Goal: Information Seeking & Learning: Find specific fact

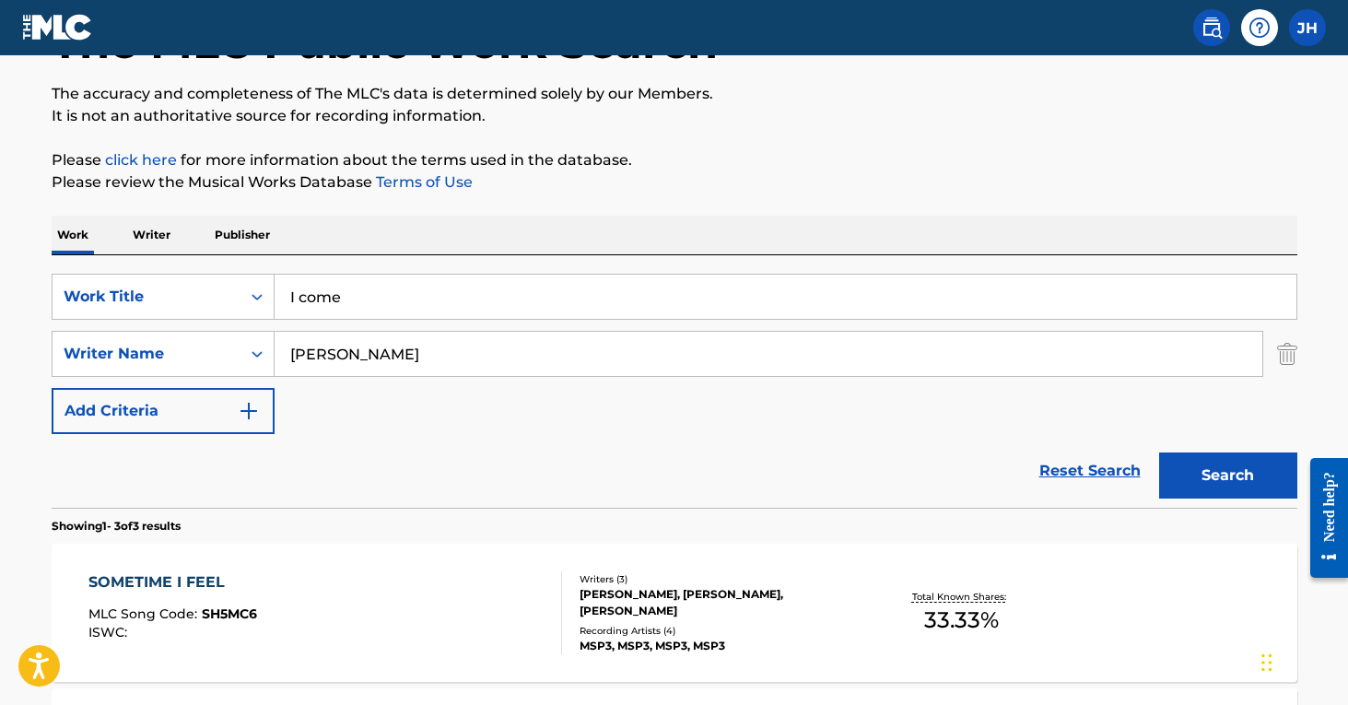
click at [1285, 352] on img "Search Form" at bounding box center [1287, 354] width 20 height 46
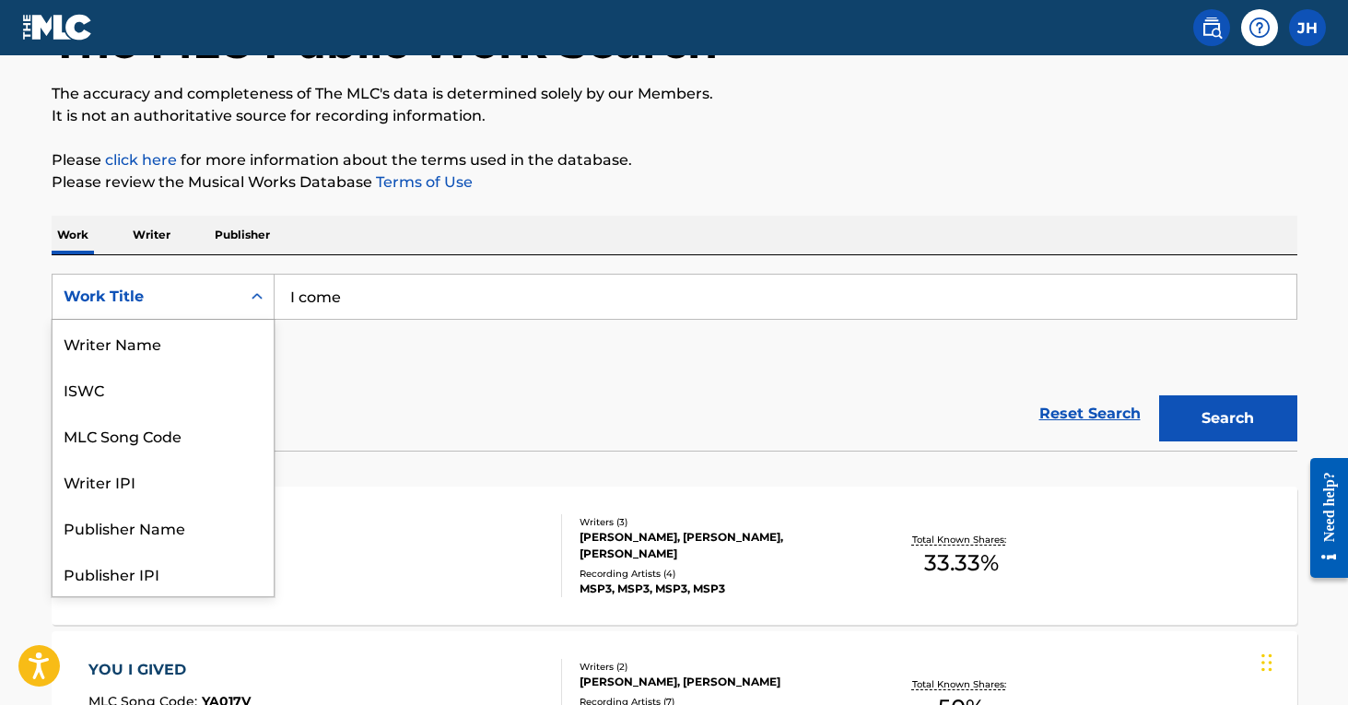
click at [257, 288] on icon "Search Form" at bounding box center [257, 297] width 18 height 18
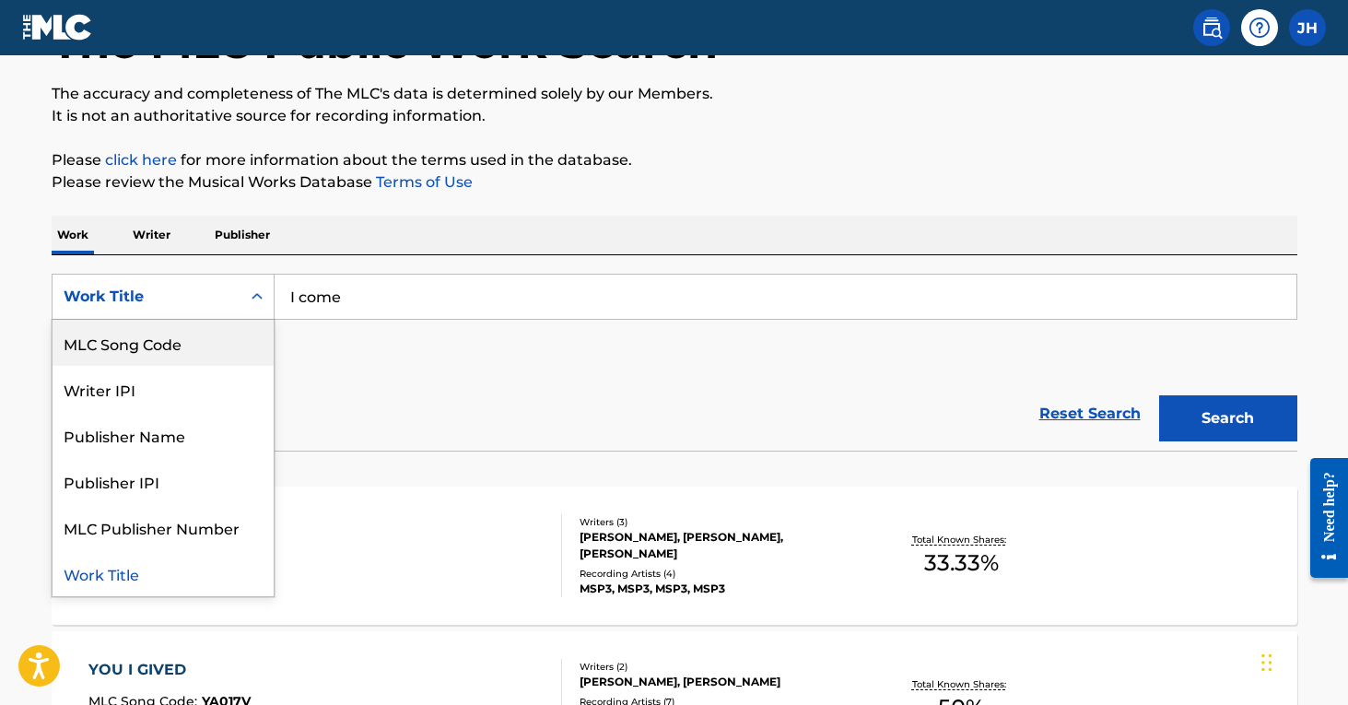
click at [222, 345] on div "MLC Song Code" at bounding box center [163, 343] width 221 height 46
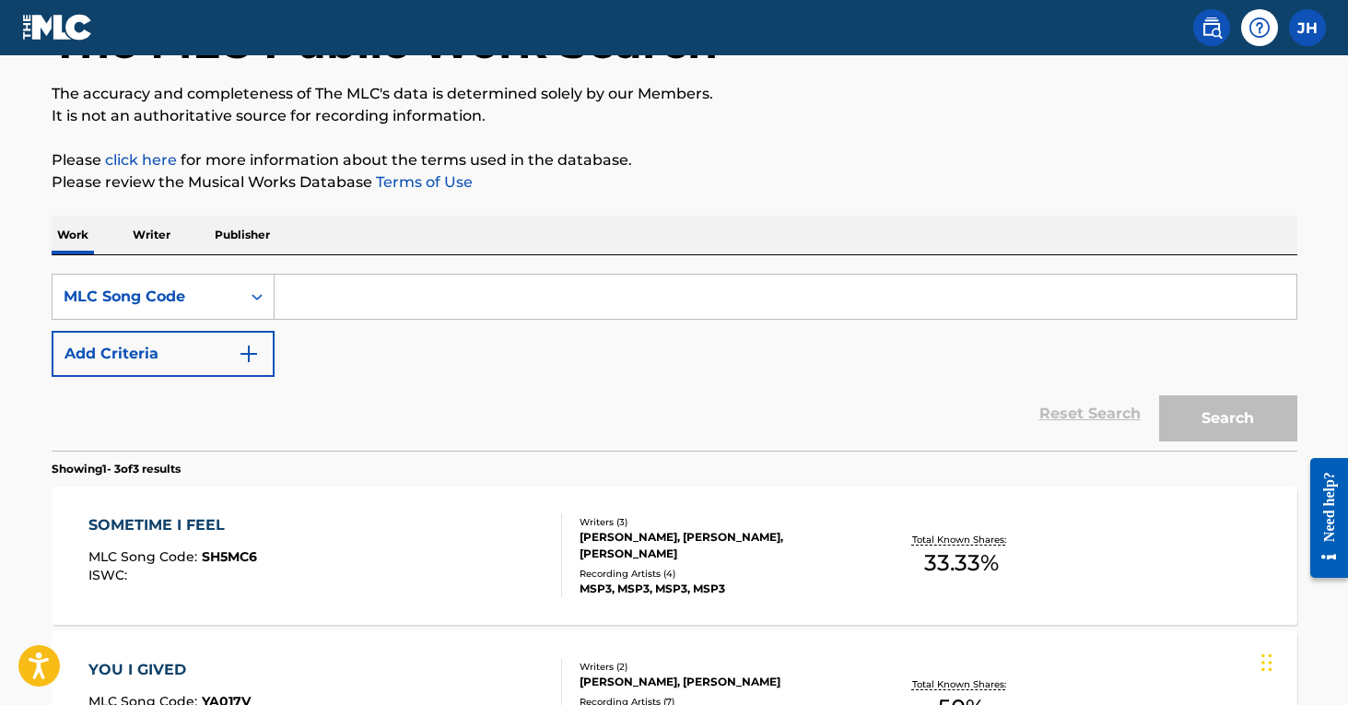
click at [376, 295] on input "Search Form" at bounding box center [786, 297] width 1022 height 44
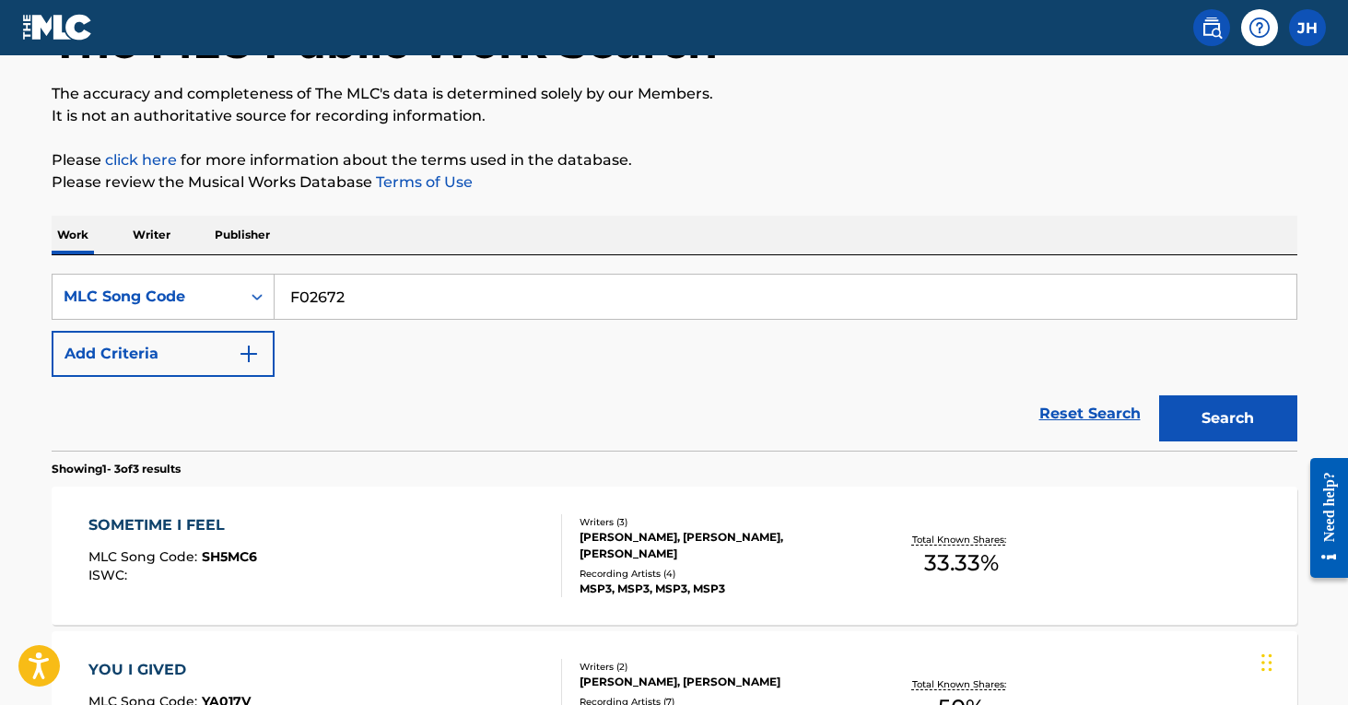
type input "F02672"
click at [1228, 418] on button "Search" at bounding box center [1229, 418] width 138 height 46
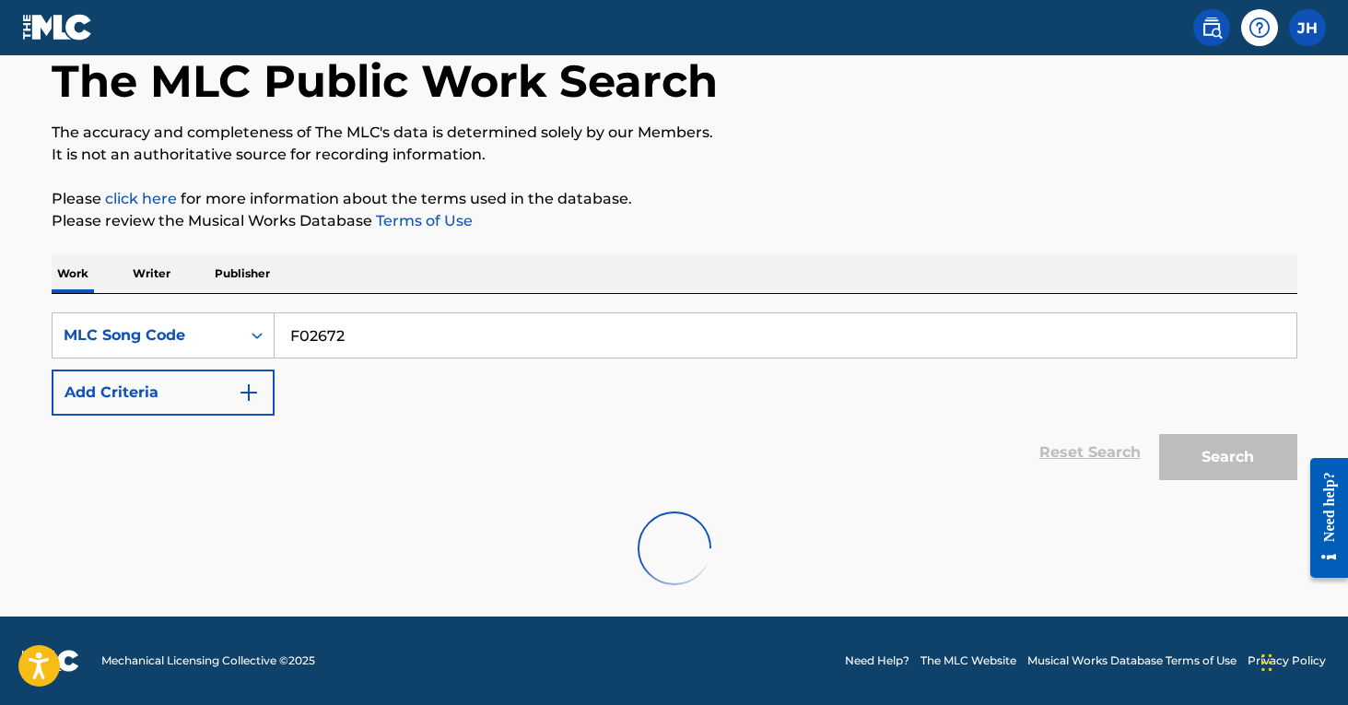
scroll to position [98, 0]
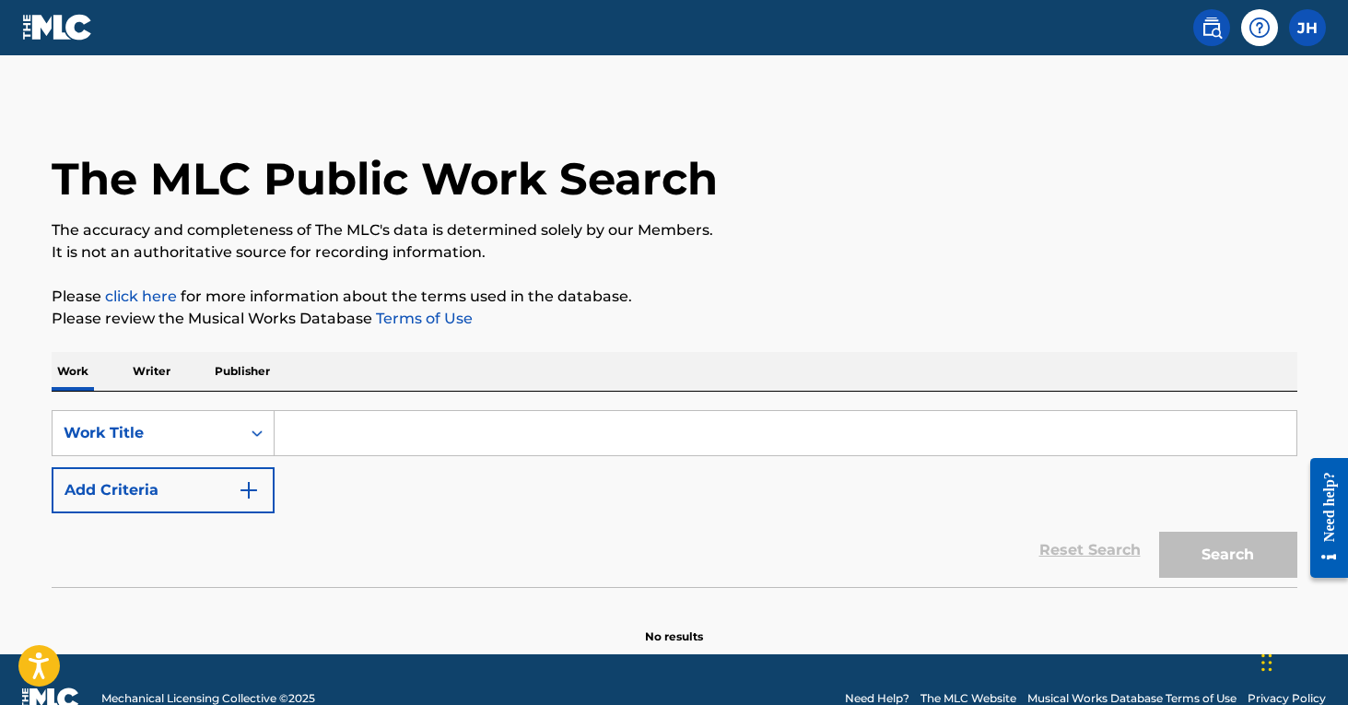
click at [457, 433] on input "Search Form" at bounding box center [786, 433] width 1022 height 44
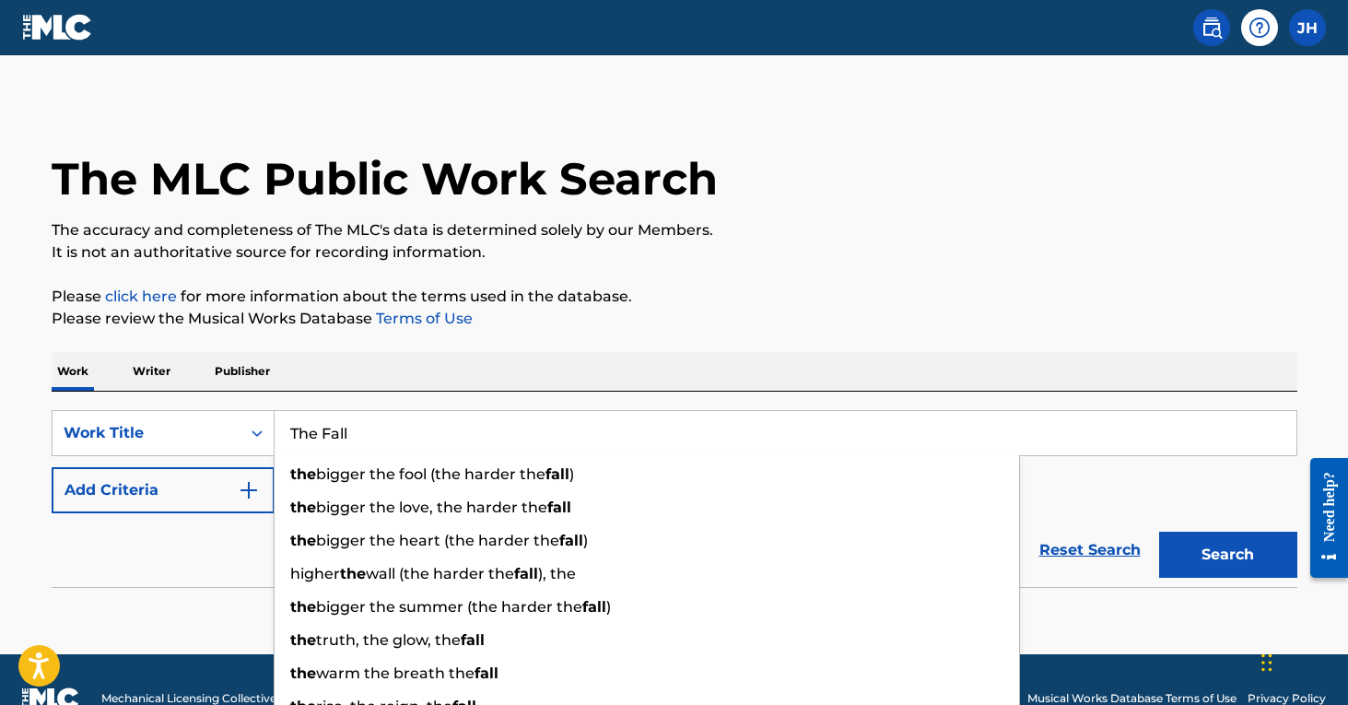
type input "The Fall"
click at [1228, 555] on button "Search" at bounding box center [1229, 555] width 138 height 46
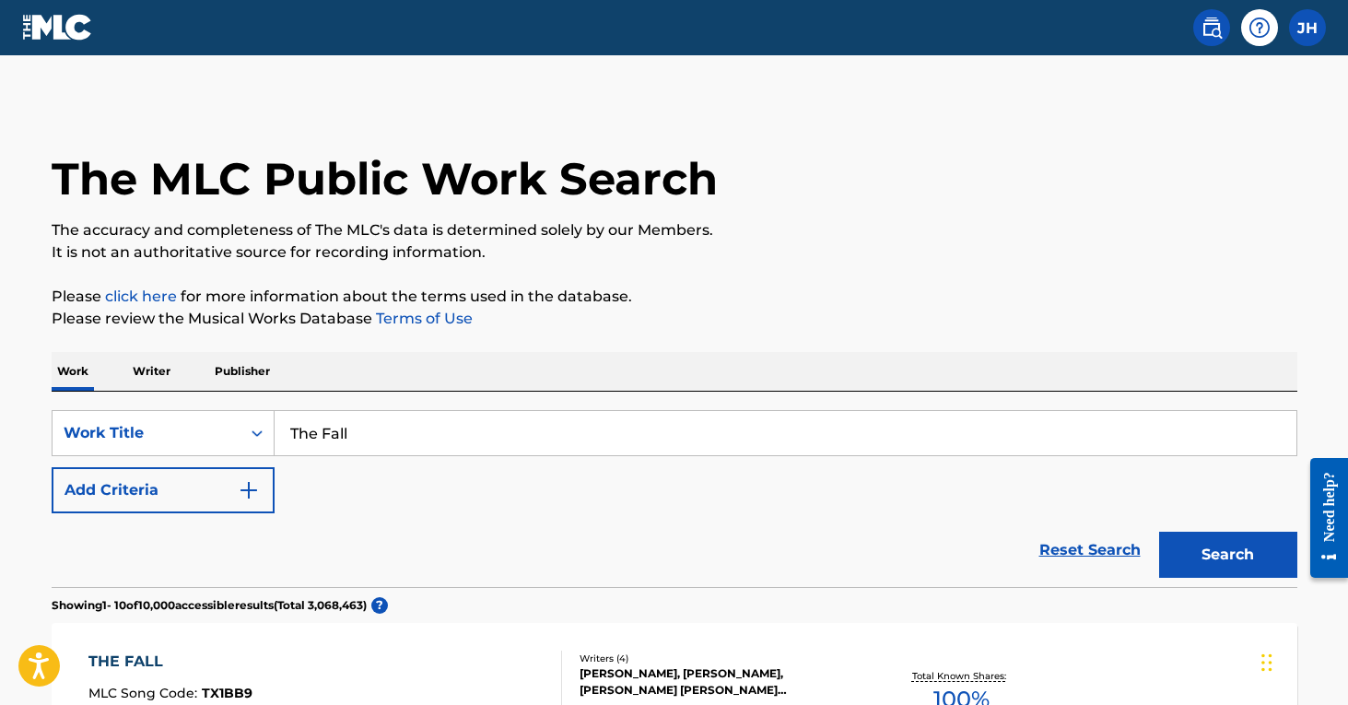
click at [255, 484] on img "Search Form" at bounding box center [249, 490] width 22 height 22
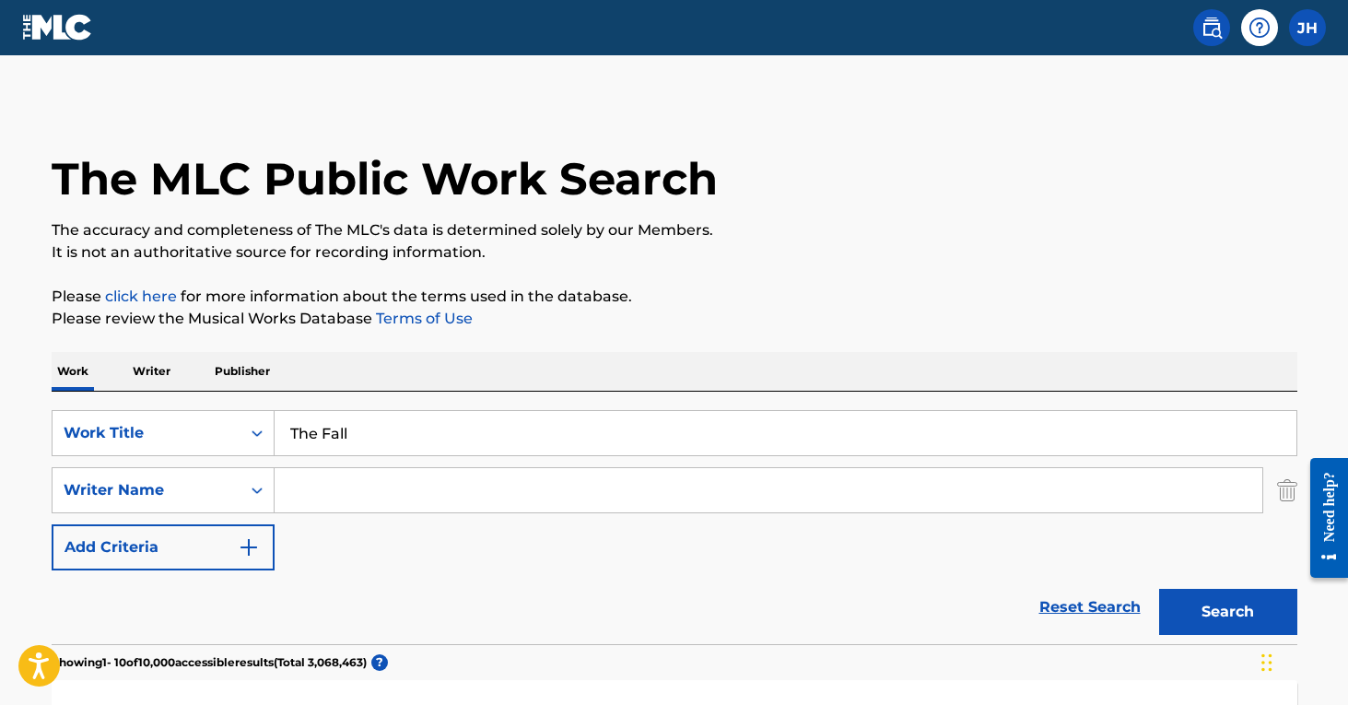
click at [606, 489] on input "Search Form" at bounding box center [769, 490] width 988 height 44
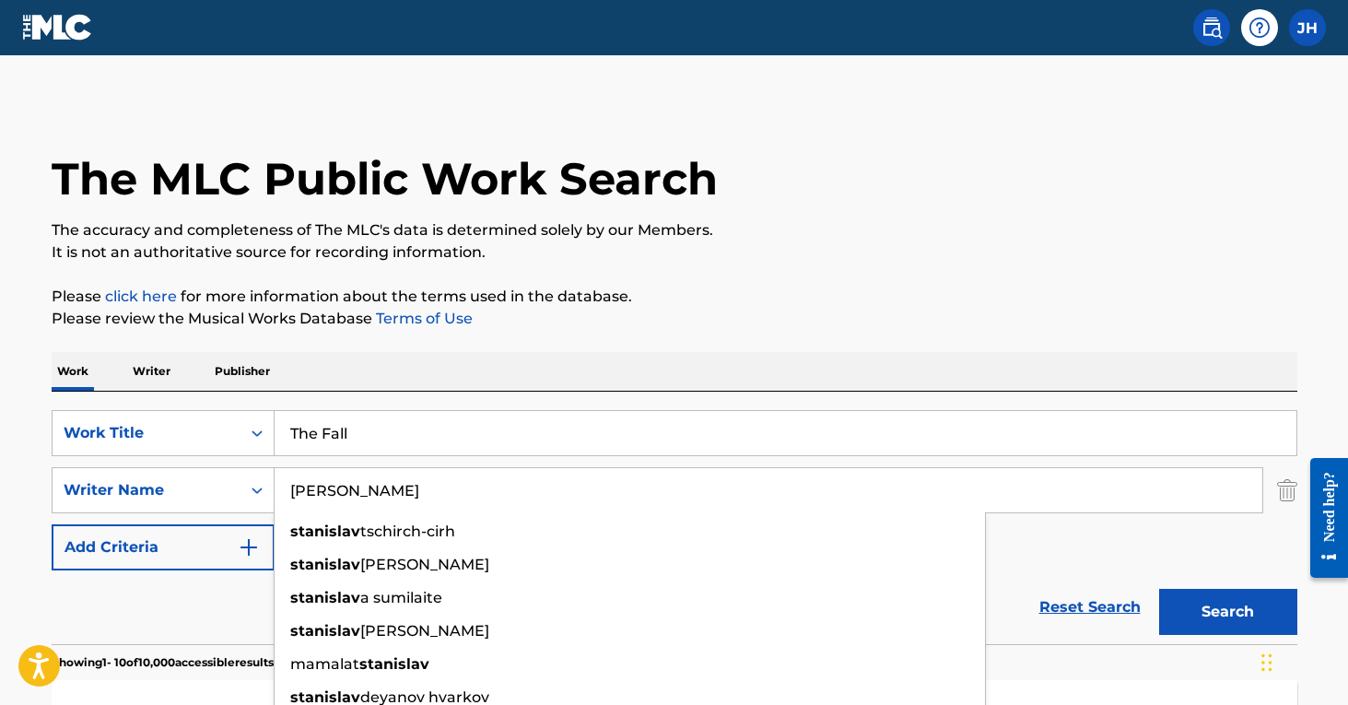
type input "Stanislav"
click at [1228, 612] on button "Search" at bounding box center [1229, 612] width 138 height 46
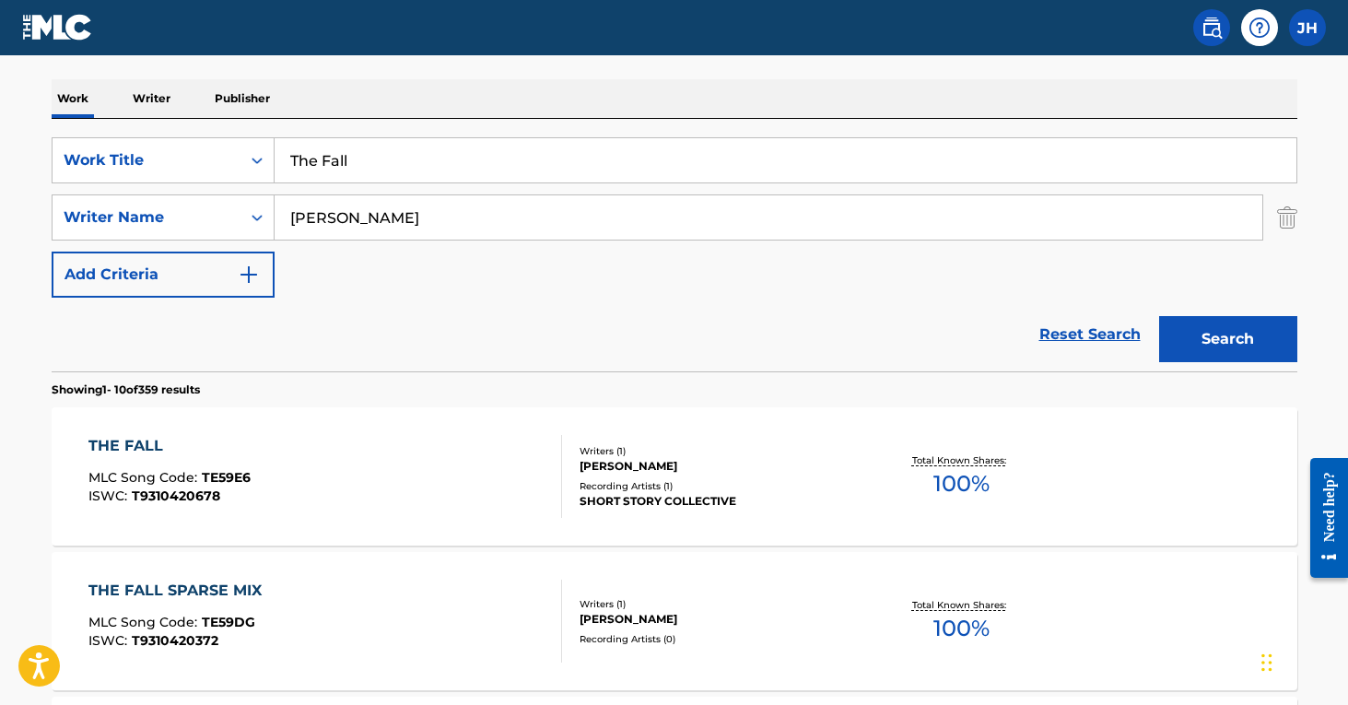
scroll to position [270, 0]
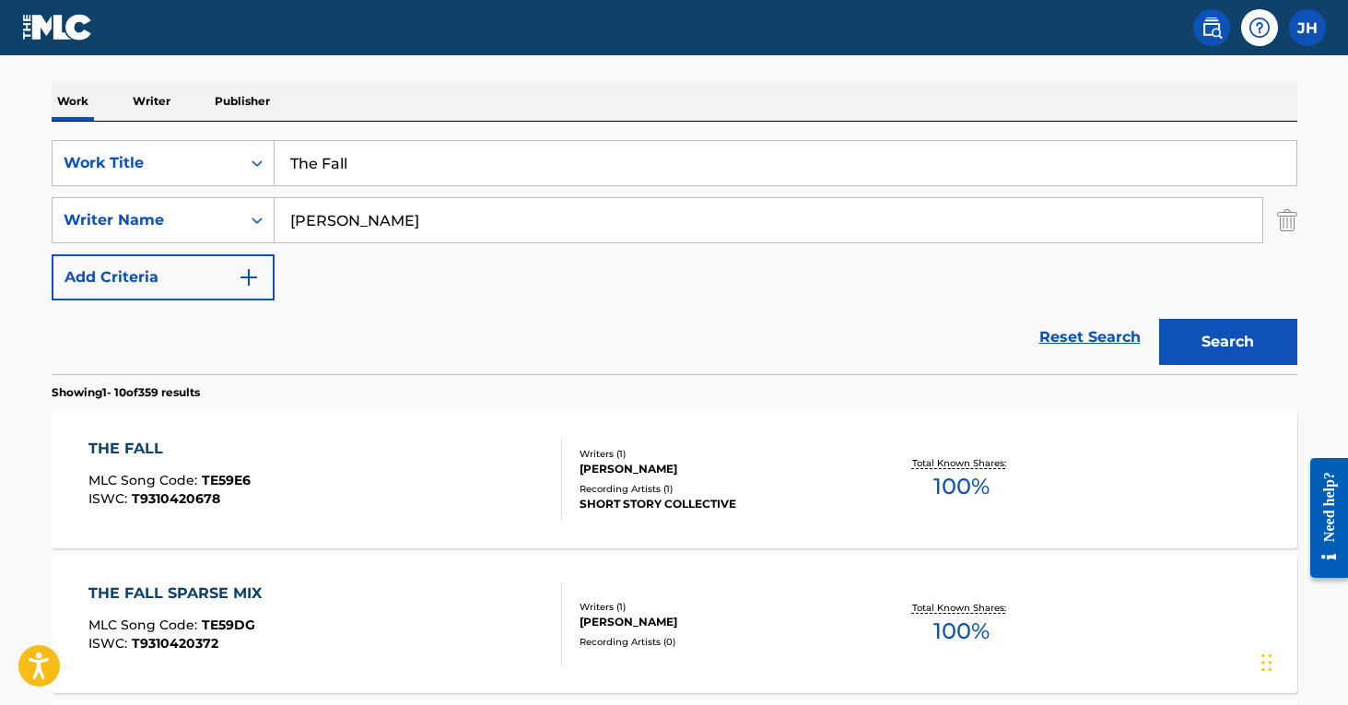
click at [434, 507] on div "THE FALL MLC Song Code : TE59E6 ISWC : T9310420678" at bounding box center [325, 479] width 474 height 83
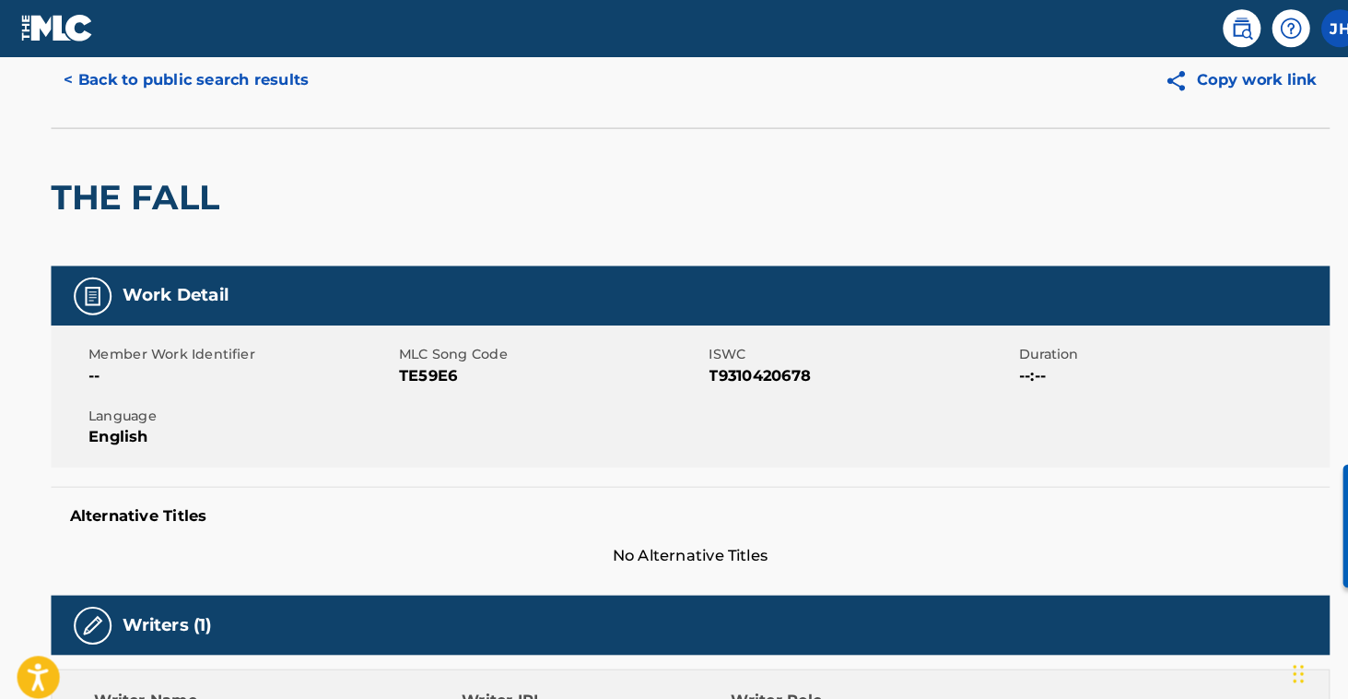
scroll to position [31, 0]
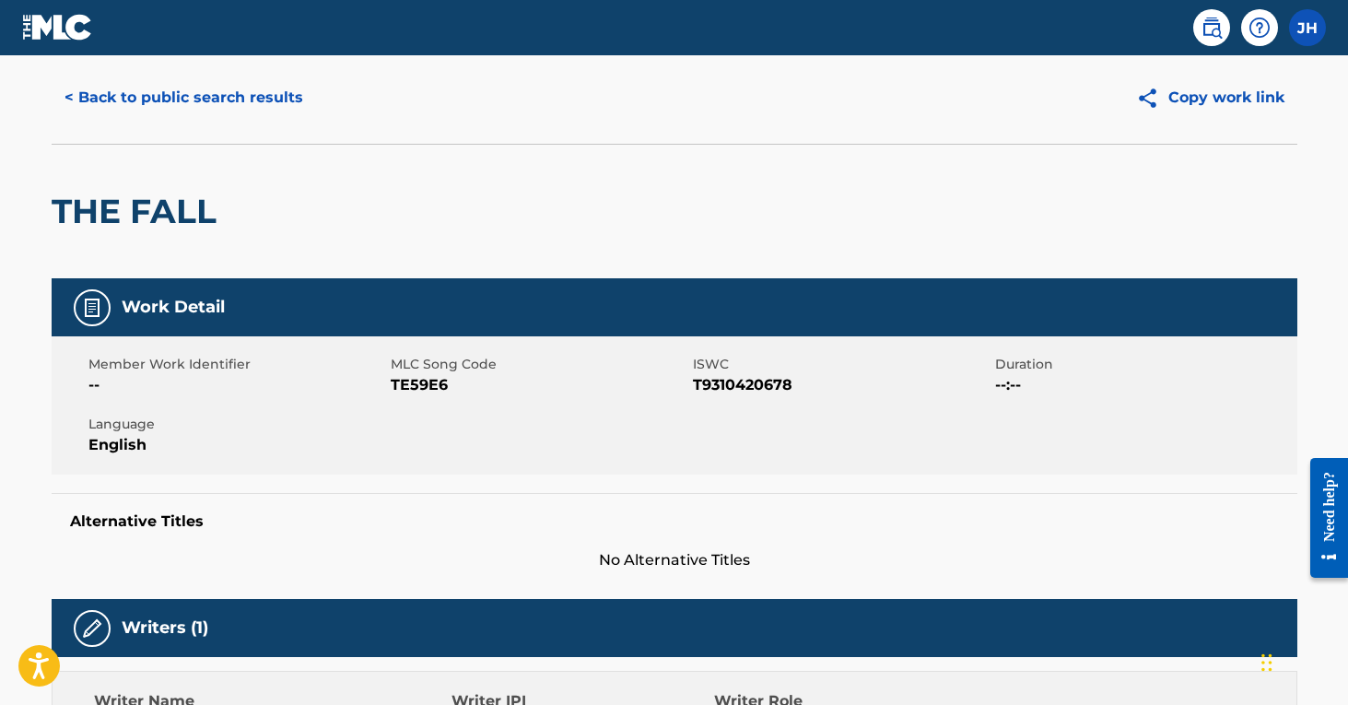
click at [185, 103] on button "< Back to public search results" at bounding box center [184, 98] width 265 height 46
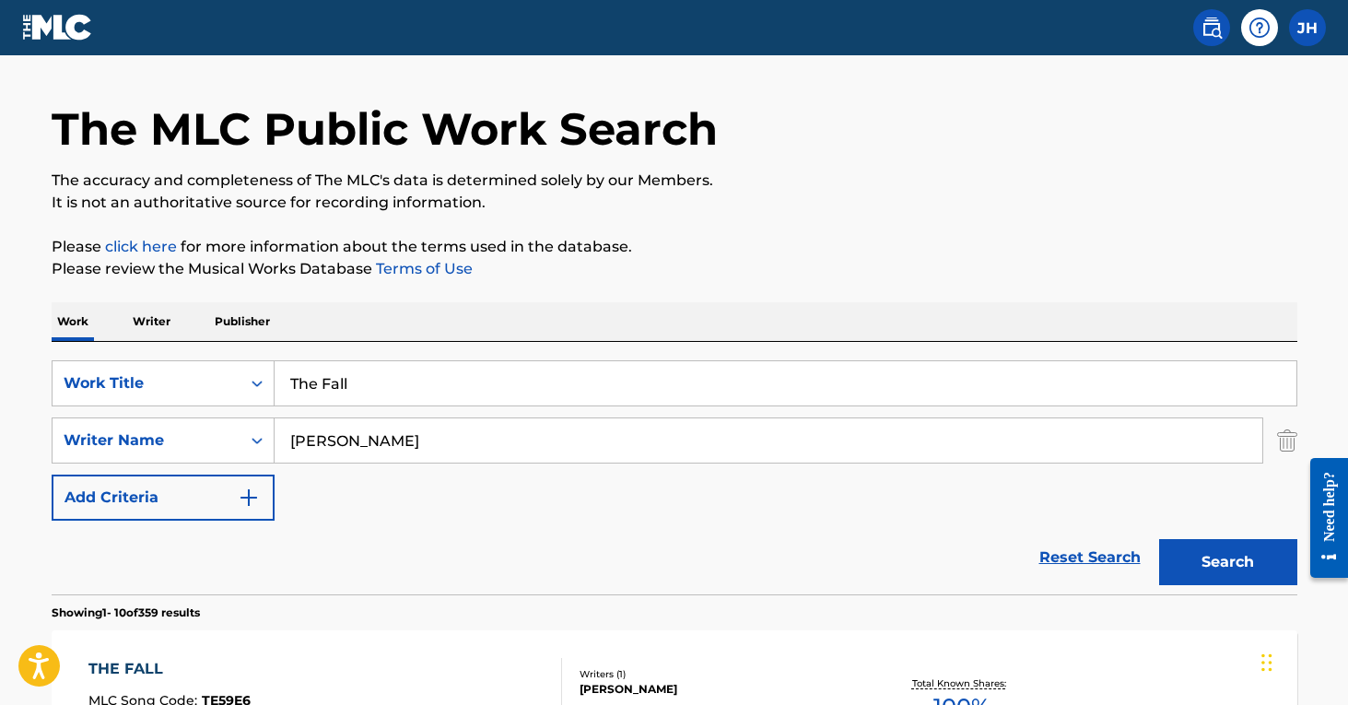
scroll to position [270, 0]
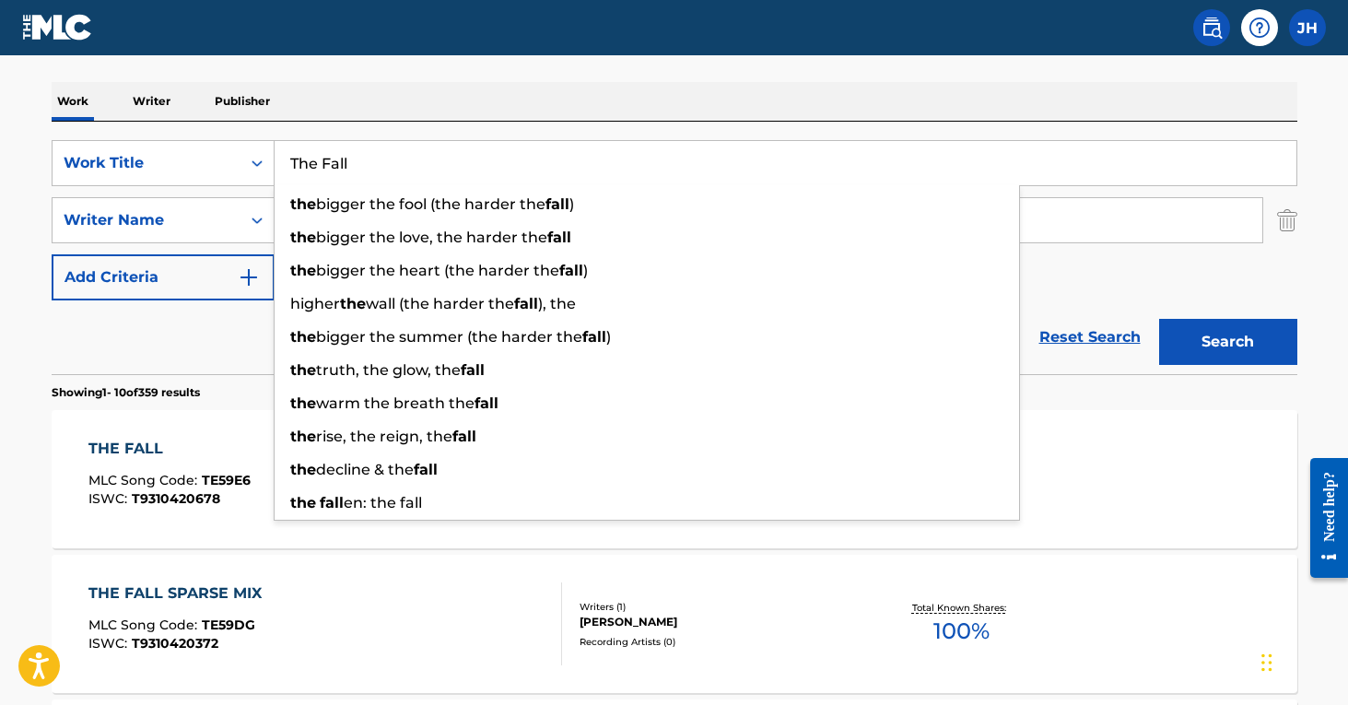
click at [410, 159] on input "The Fall" at bounding box center [786, 163] width 1022 height 44
click at [1114, 225] on input "Stanislav" at bounding box center [769, 220] width 988 height 44
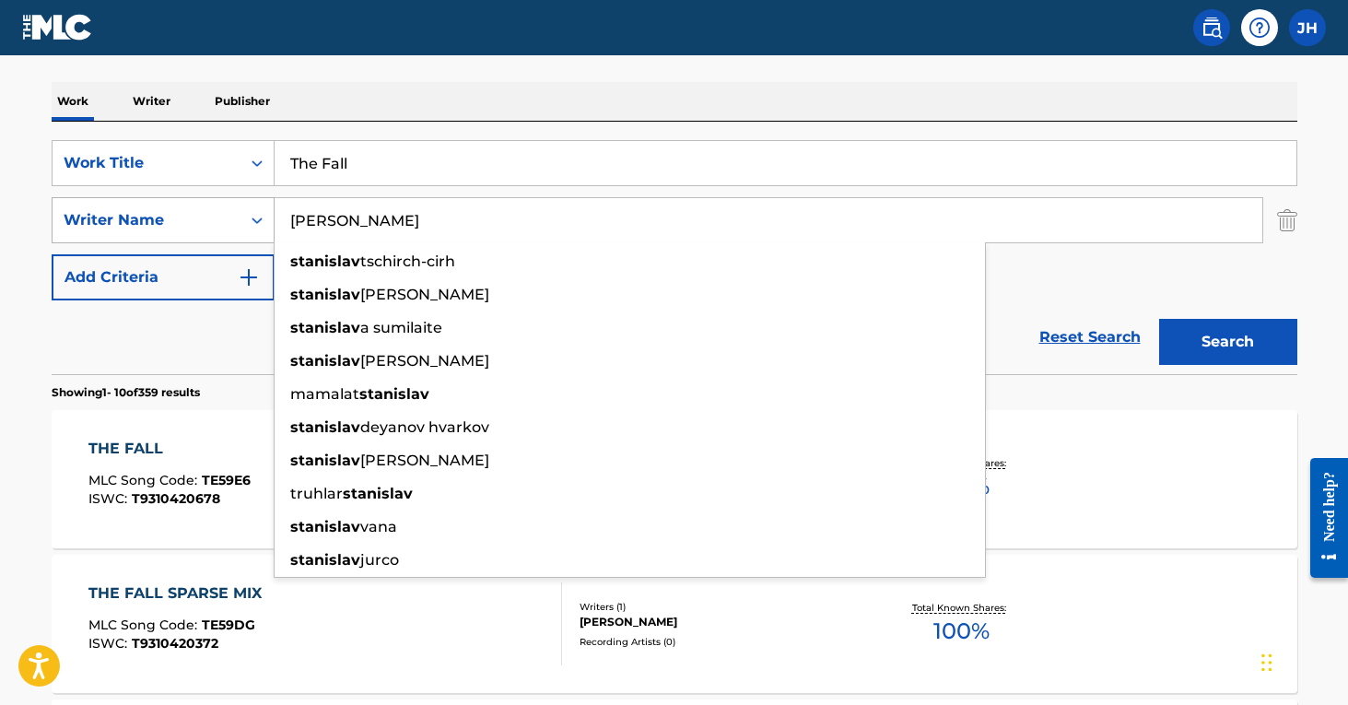
drag, startPoint x: 448, startPoint y: 227, endPoint x: 249, endPoint y: 208, distance: 199.9
click at [249, 208] on div "SearchWithCriteria39b0f7dc-6c7c-49ed-bf60-490b3036e78c Writer Name Stanislav st…" at bounding box center [675, 220] width 1246 height 46
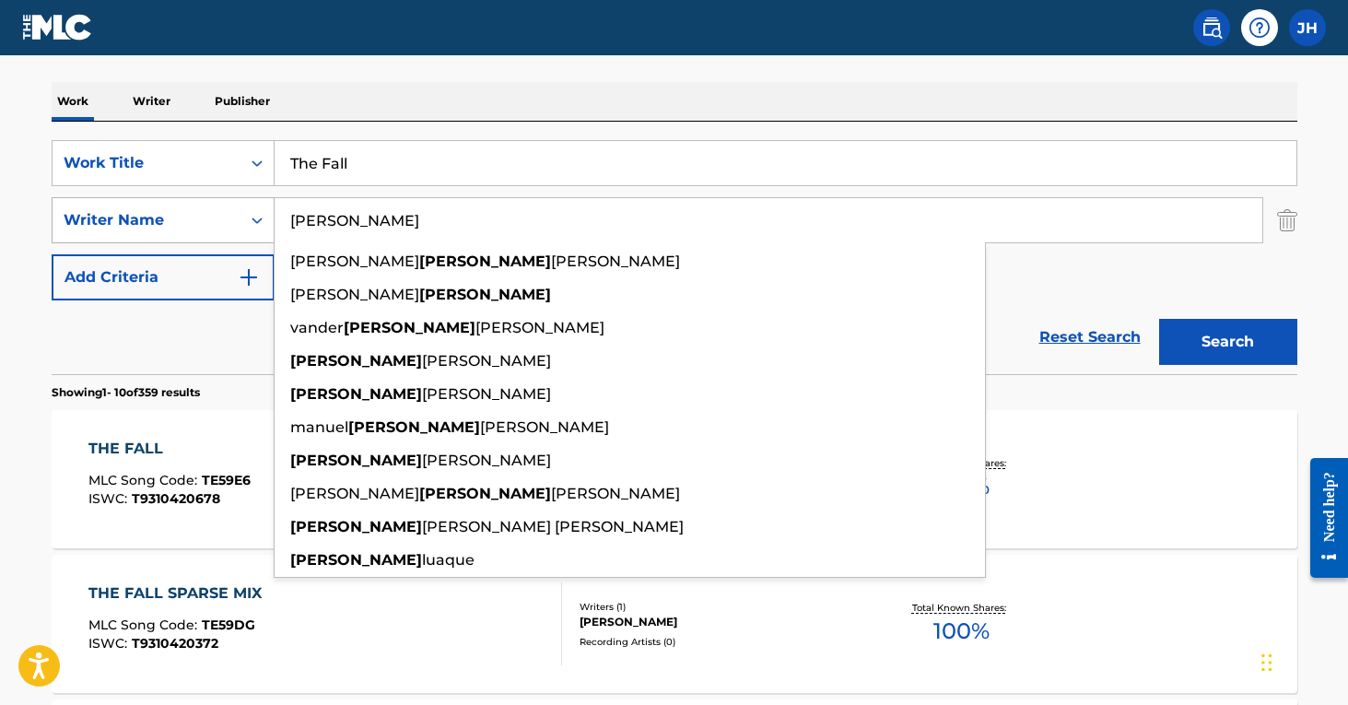
click at [1228, 342] on button "Search" at bounding box center [1229, 342] width 138 height 46
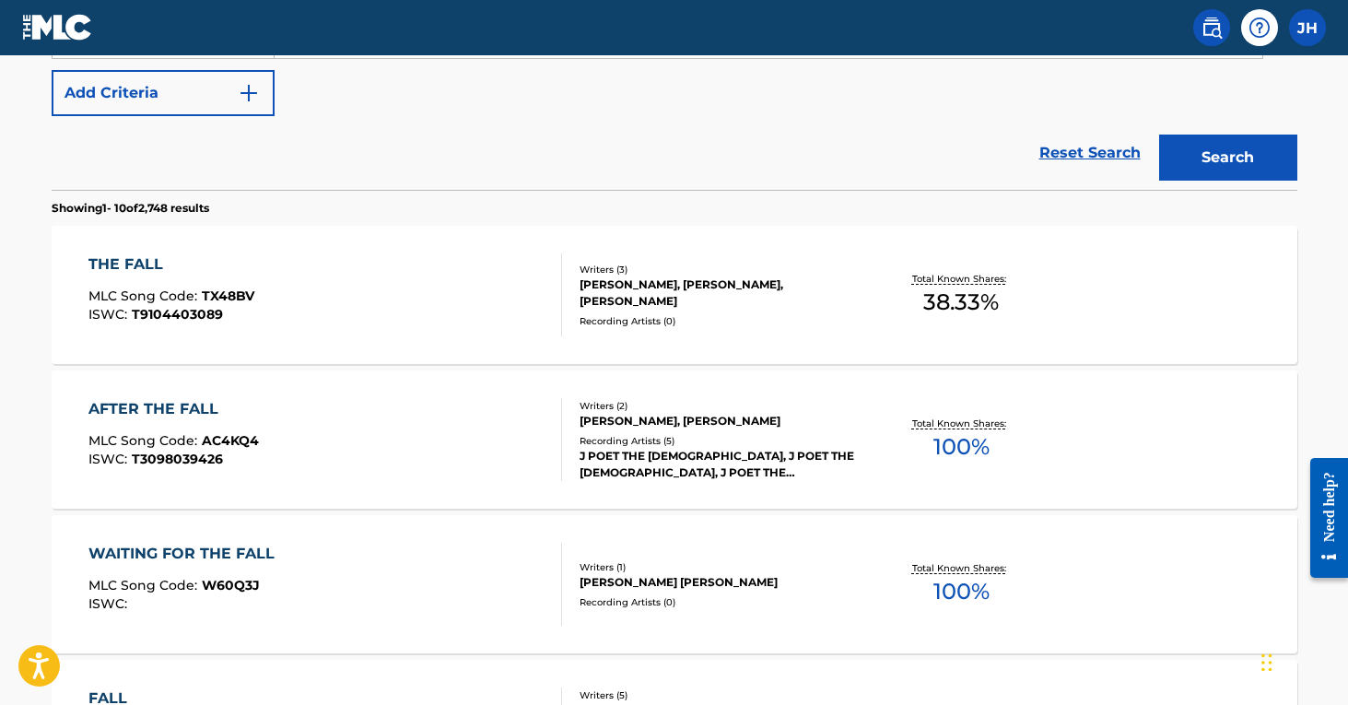
scroll to position [57, 0]
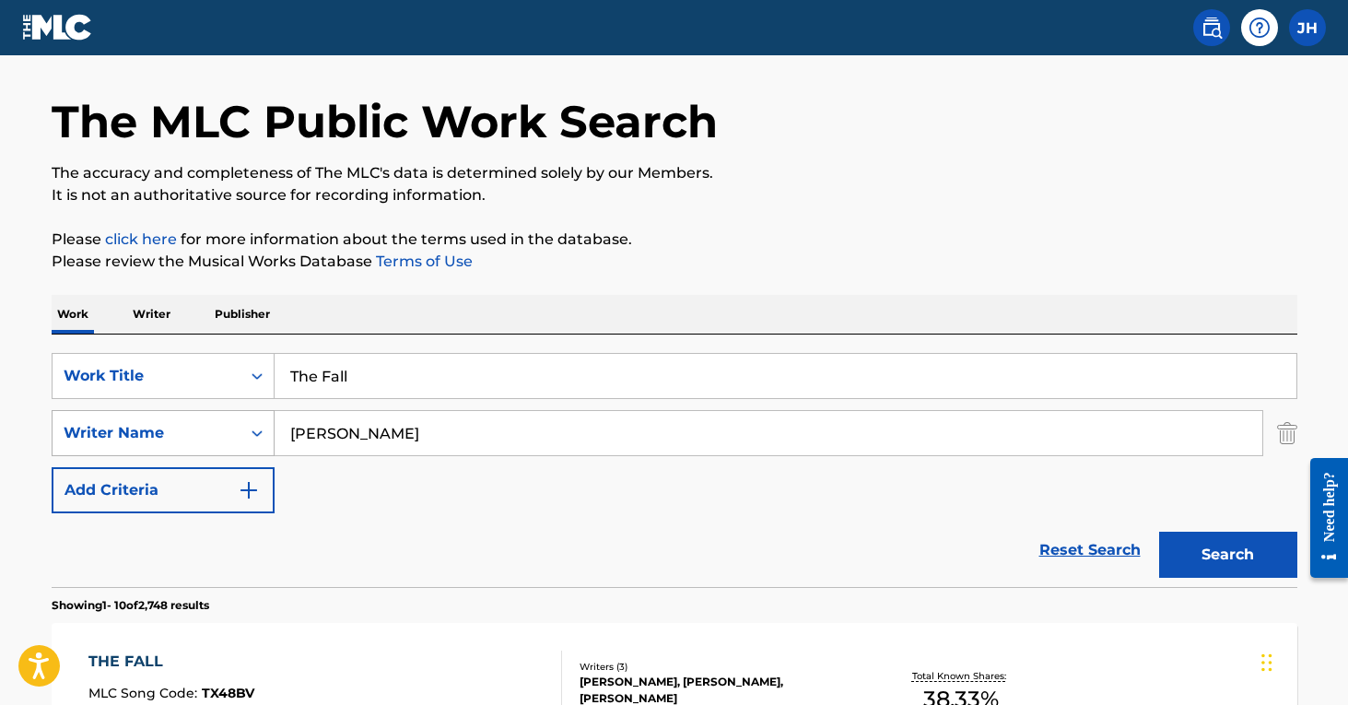
drag, startPoint x: 375, startPoint y: 434, endPoint x: 243, endPoint y: 427, distance: 132.0
click at [243, 427] on div "SearchWithCriteria39b0f7dc-6c7c-49ed-bf60-490b3036e78c Writer Name RICARDO" at bounding box center [675, 433] width 1246 height 46
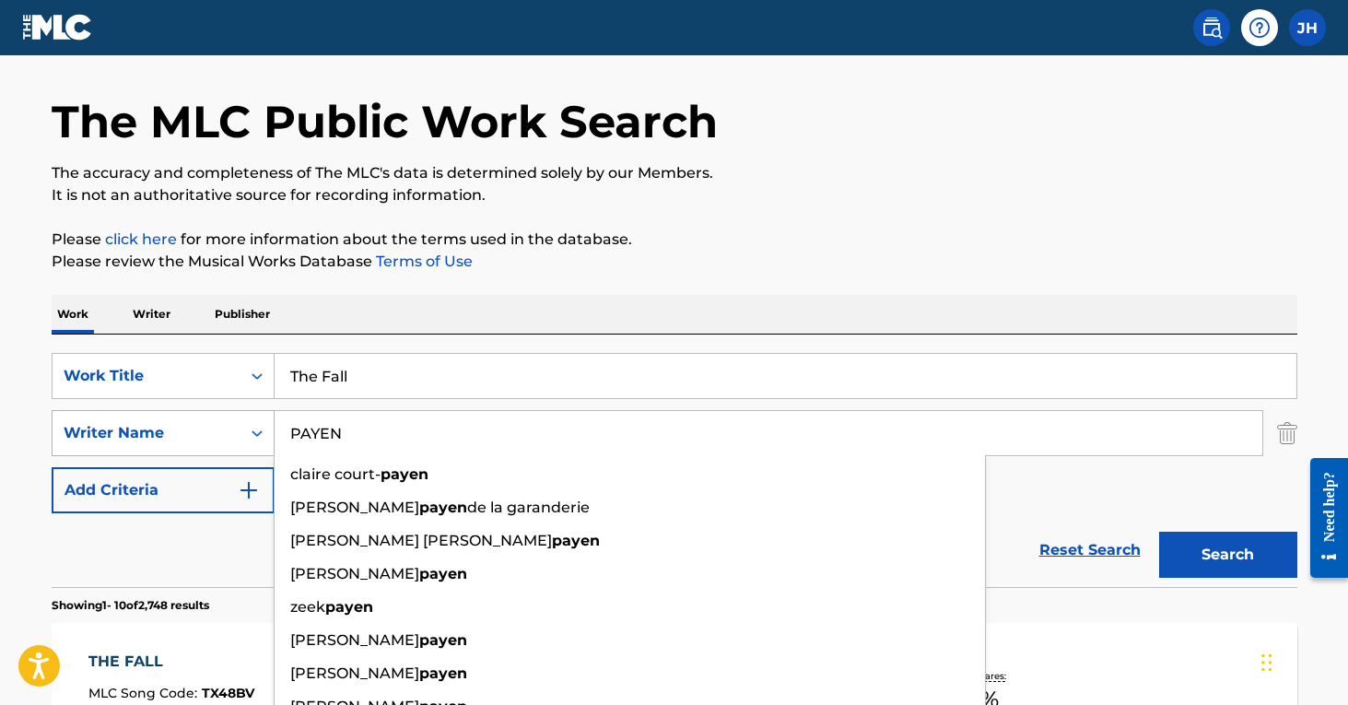
click at [1228, 555] on button "Search" at bounding box center [1229, 555] width 138 height 46
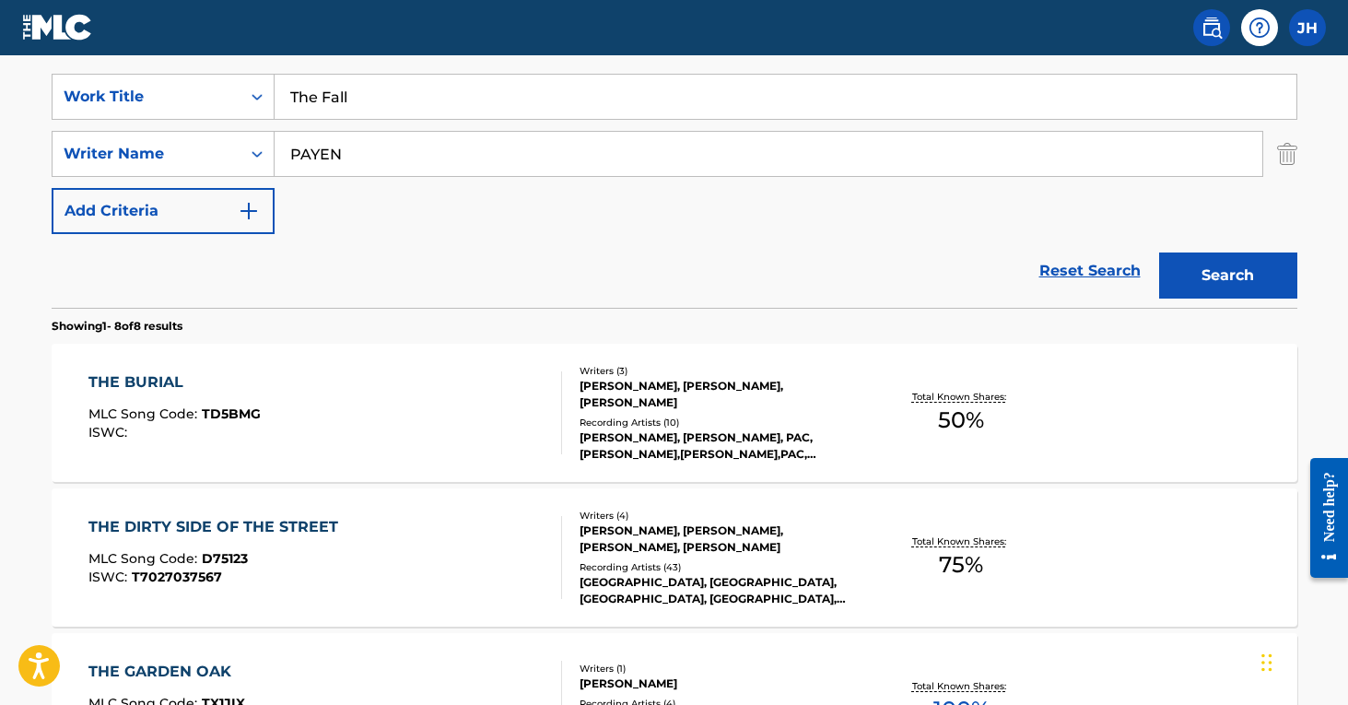
scroll to position [335, 0]
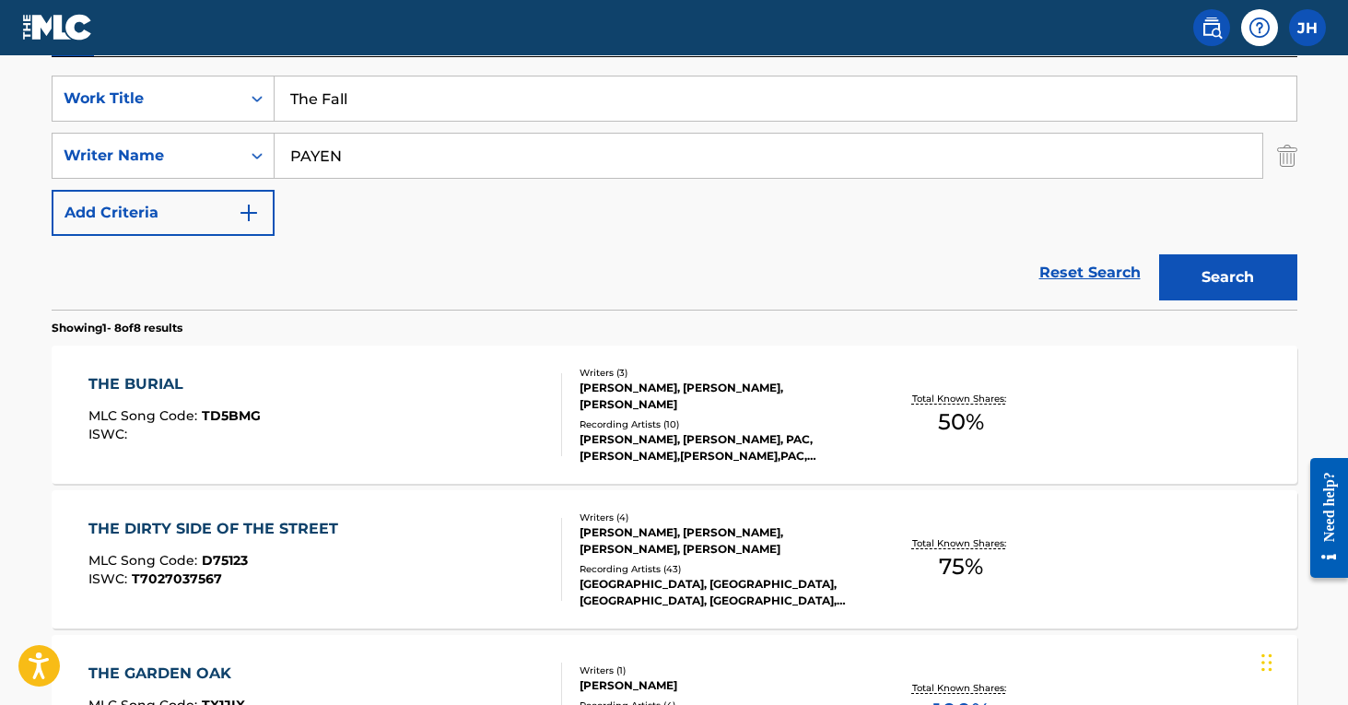
drag, startPoint x: 392, startPoint y: 147, endPoint x: 411, endPoint y: 171, distance: 30.8
click at [411, 171] on input "PAYEN" at bounding box center [769, 156] width 988 height 44
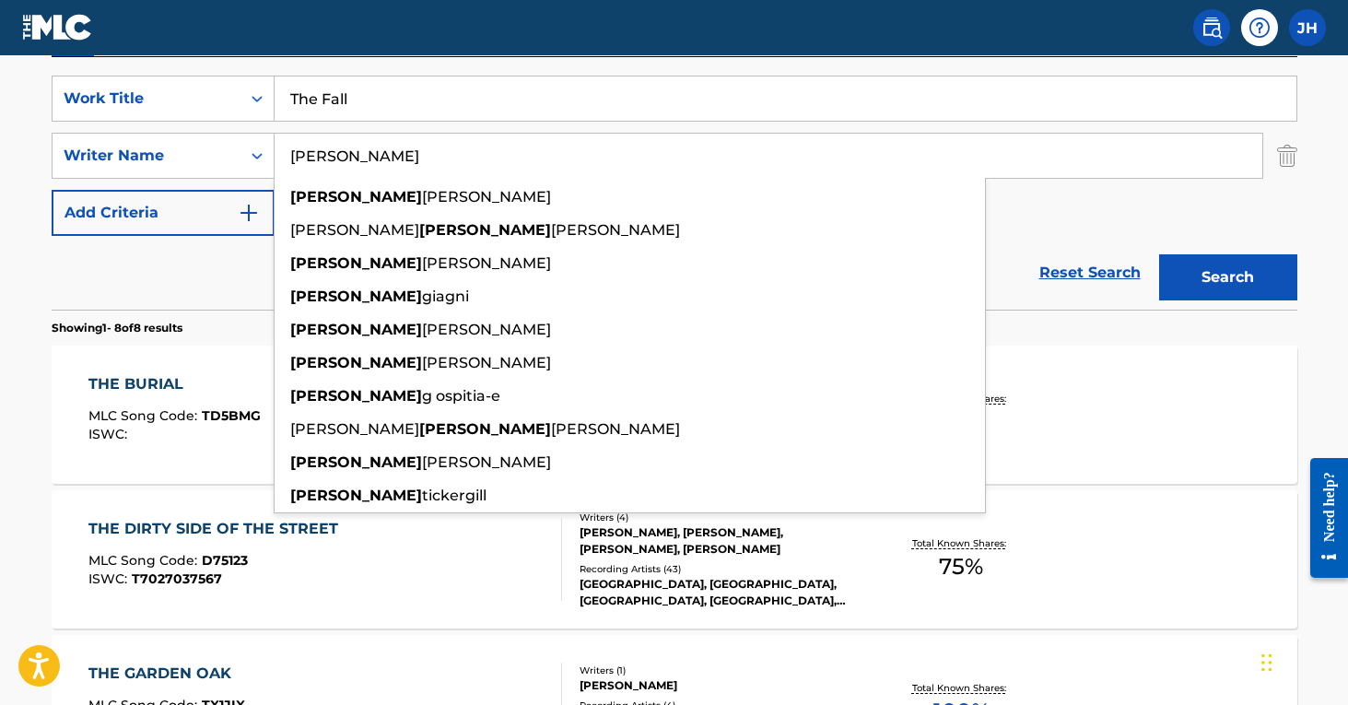
click at [1228, 277] on button "Search" at bounding box center [1229, 277] width 138 height 46
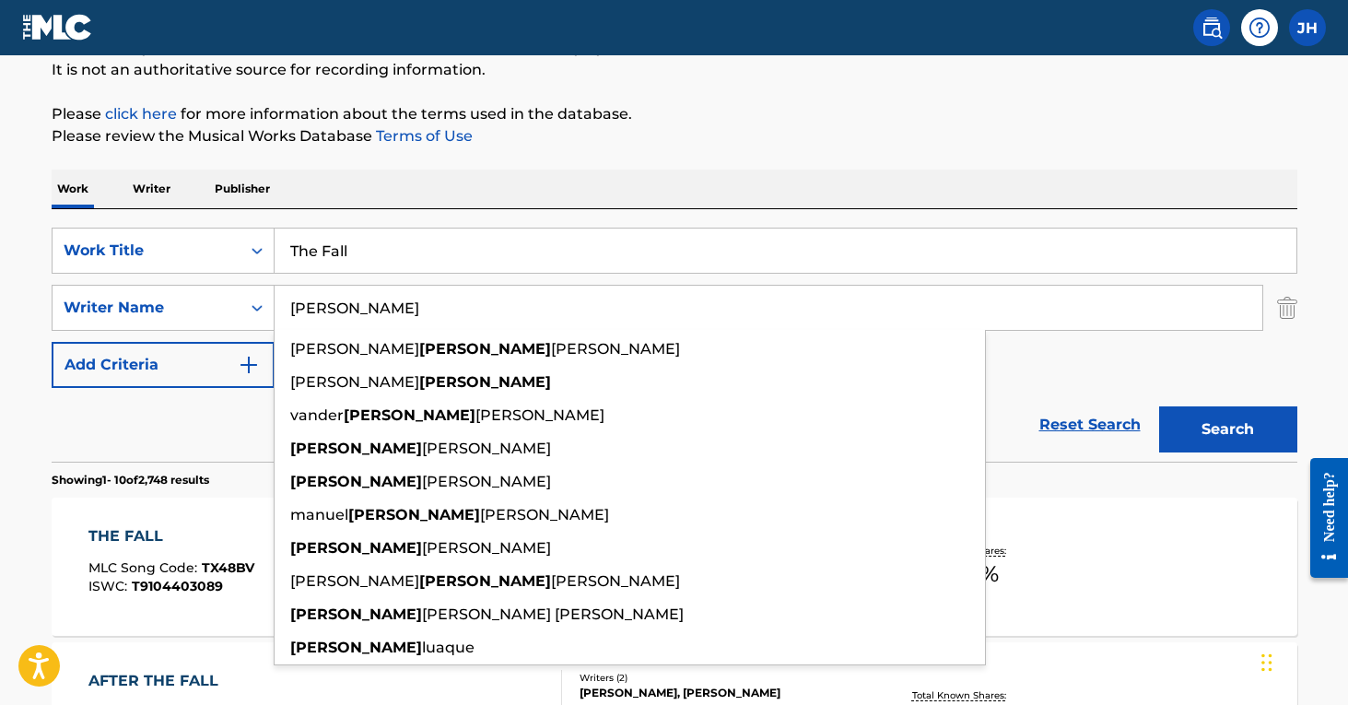
scroll to position [187, 0]
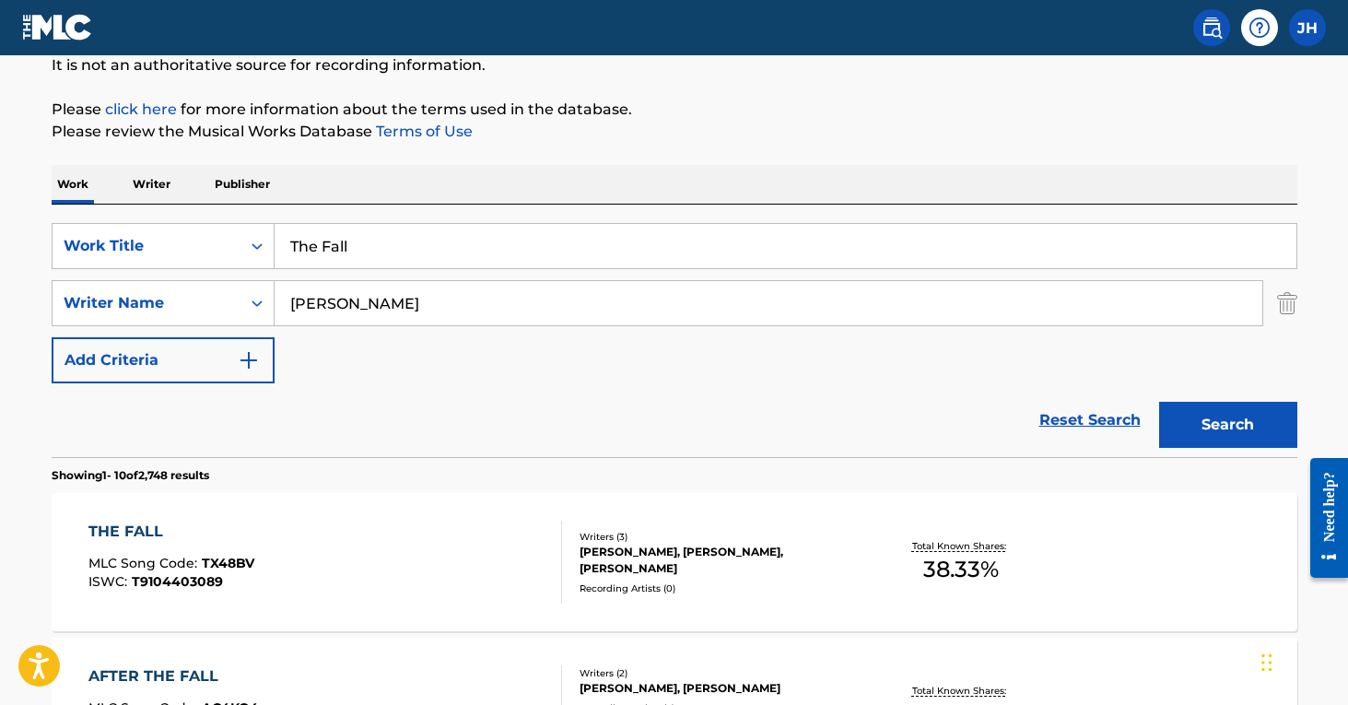
click at [1112, 478] on section "Showing 1 - 10 of 2,748 results" at bounding box center [675, 470] width 1246 height 27
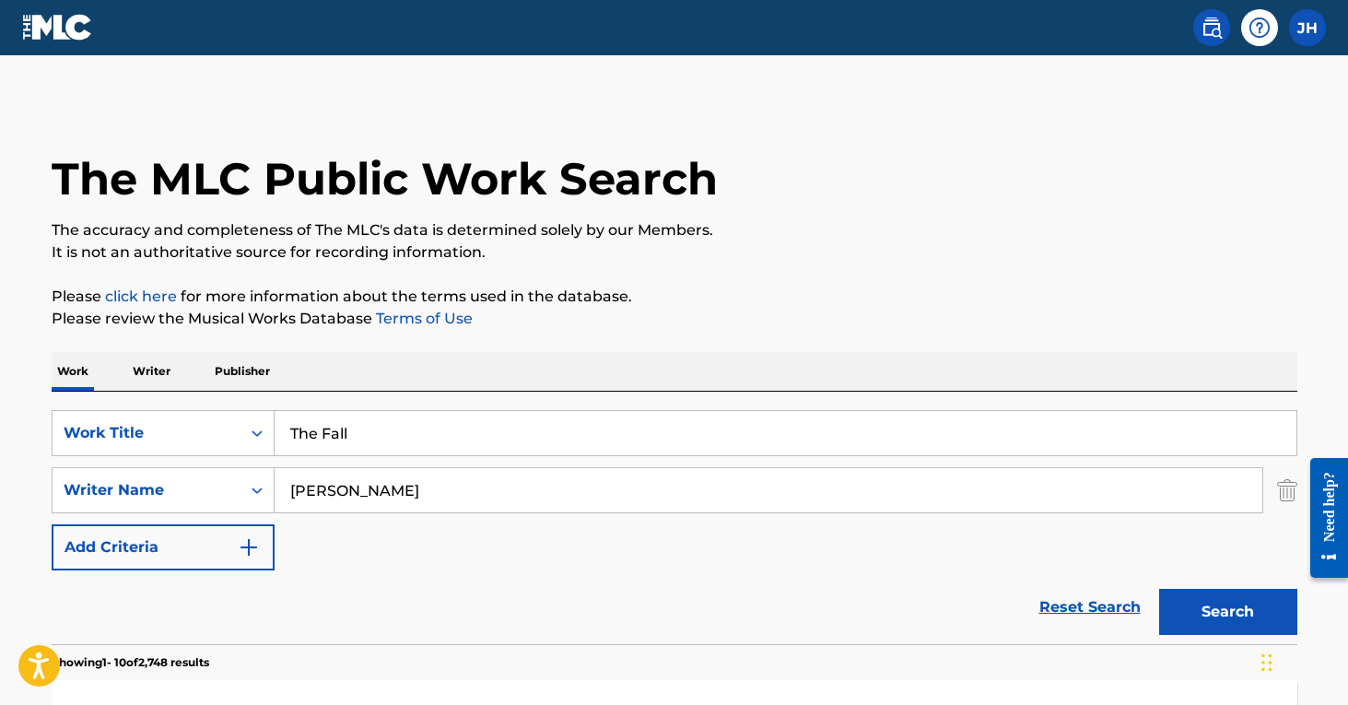
scroll to position [0, 0]
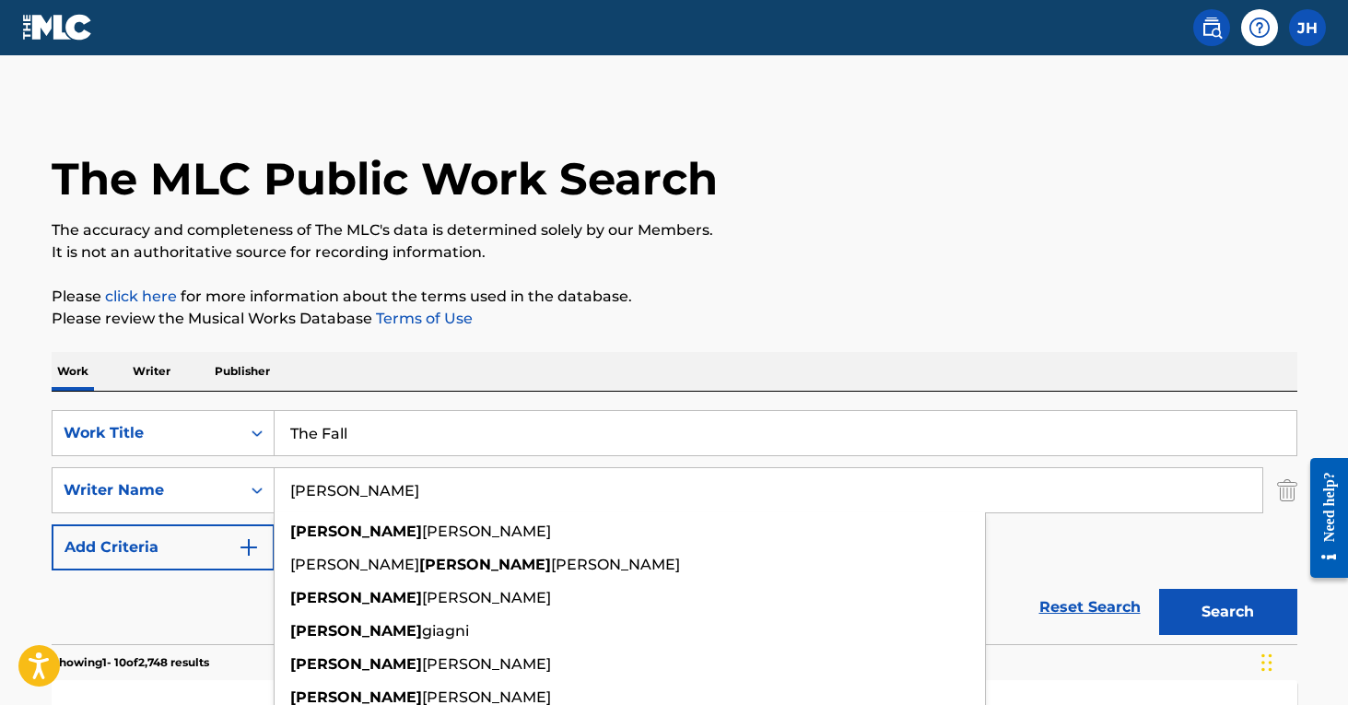
drag, startPoint x: 379, startPoint y: 485, endPoint x: 285, endPoint y: 470, distance: 95.2
click at [285, 470] on input "Ricardo" at bounding box center [769, 490] width 988 height 44
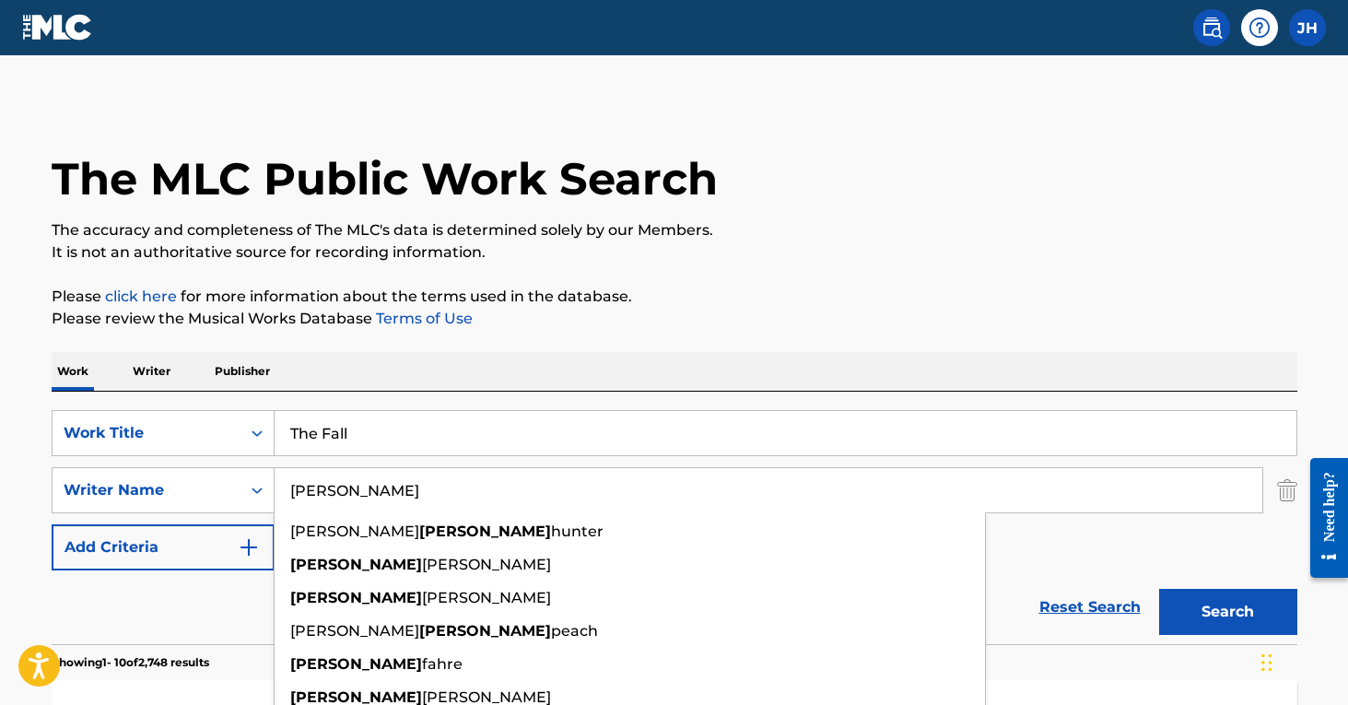
click at [1228, 612] on button "Search" at bounding box center [1229, 612] width 138 height 46
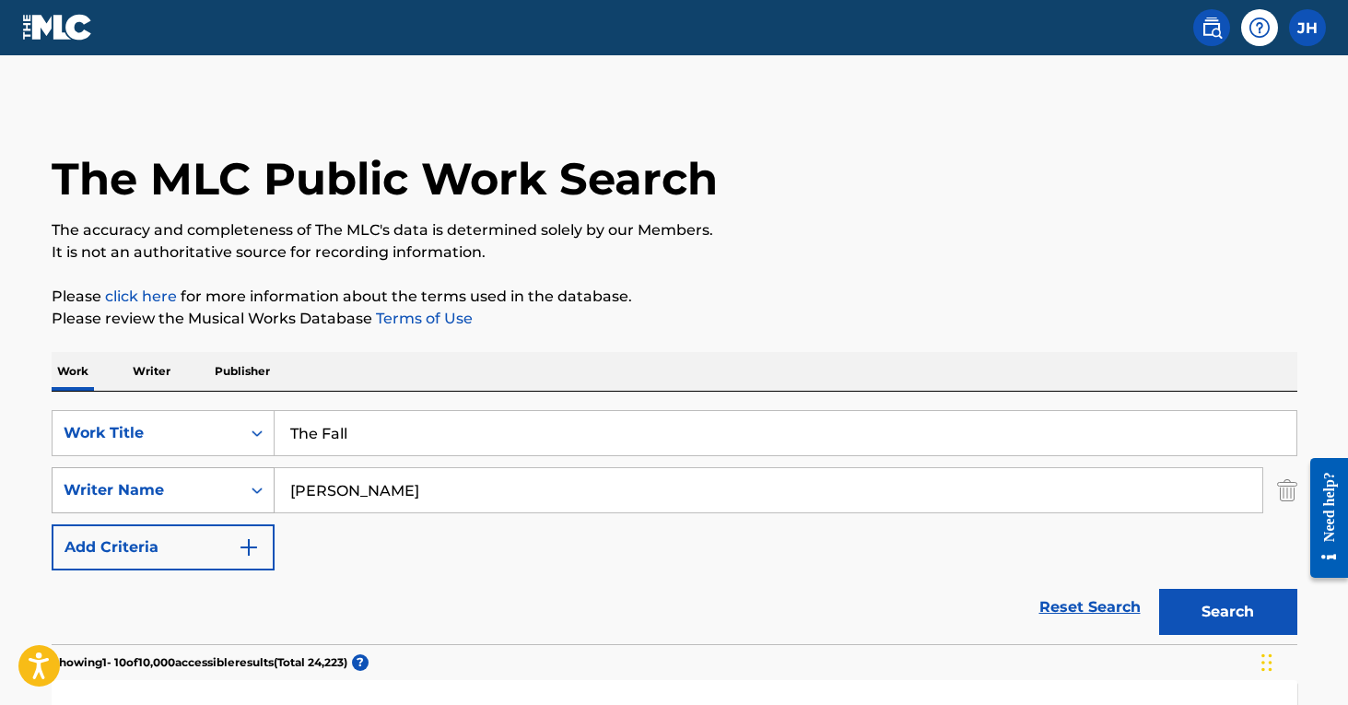
drag, startPoint x: 399, startPoint y: 489, endPoint x: 252, endPoint y: 478, distance: 147.8
click at [252, 478] on div "SearchWithCriteria39b0f7dc-6c7c-49ed-bf60-490b3036e78c Writer Name BENJAMIN" at bounding box center [675, 490] width 1246 height 46
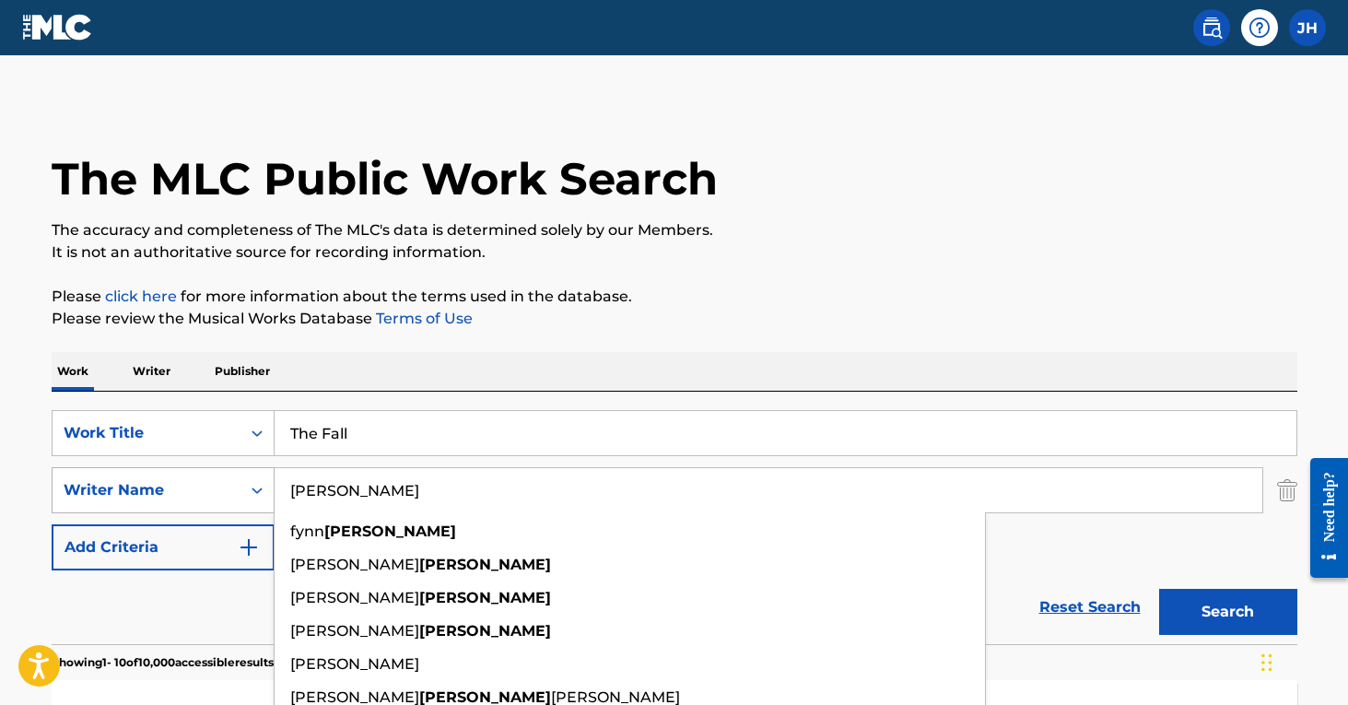
click at [1228, 612] on button "Search" at bounding box center [1229, 612] width 138 height 46
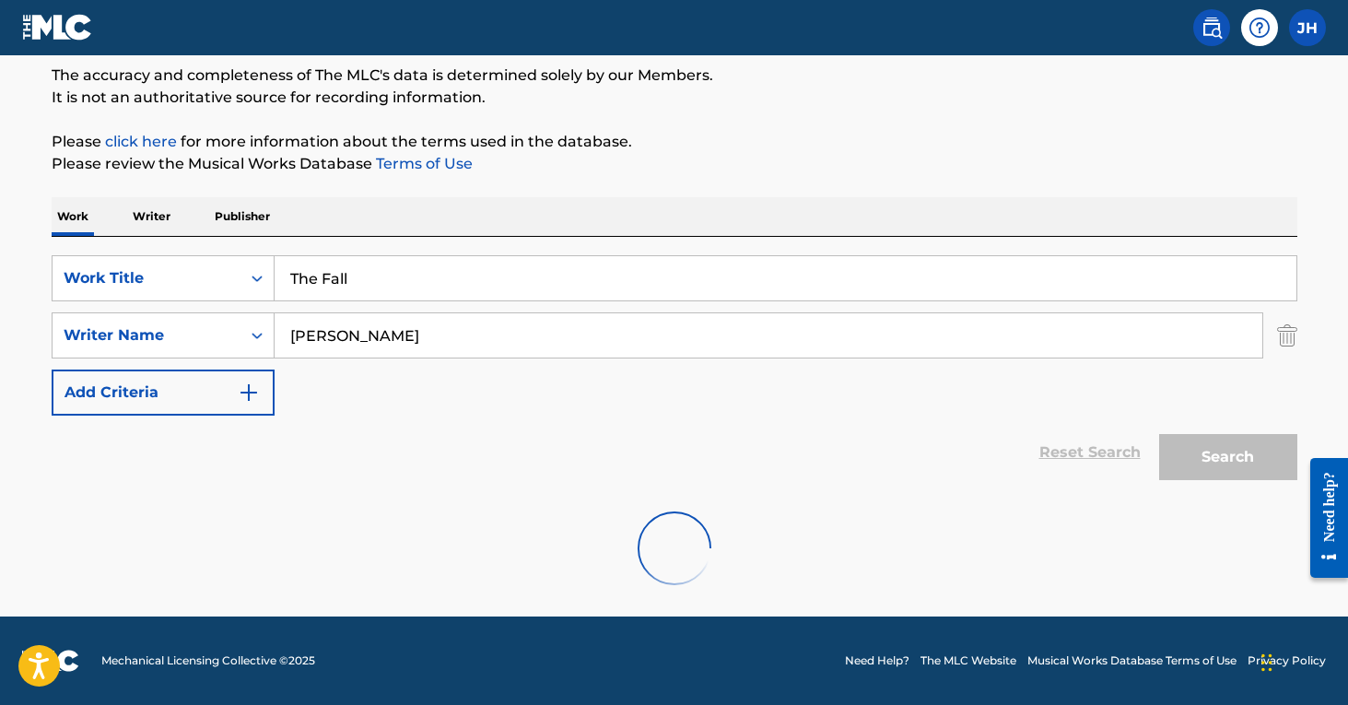
scroll to position [95, 0]
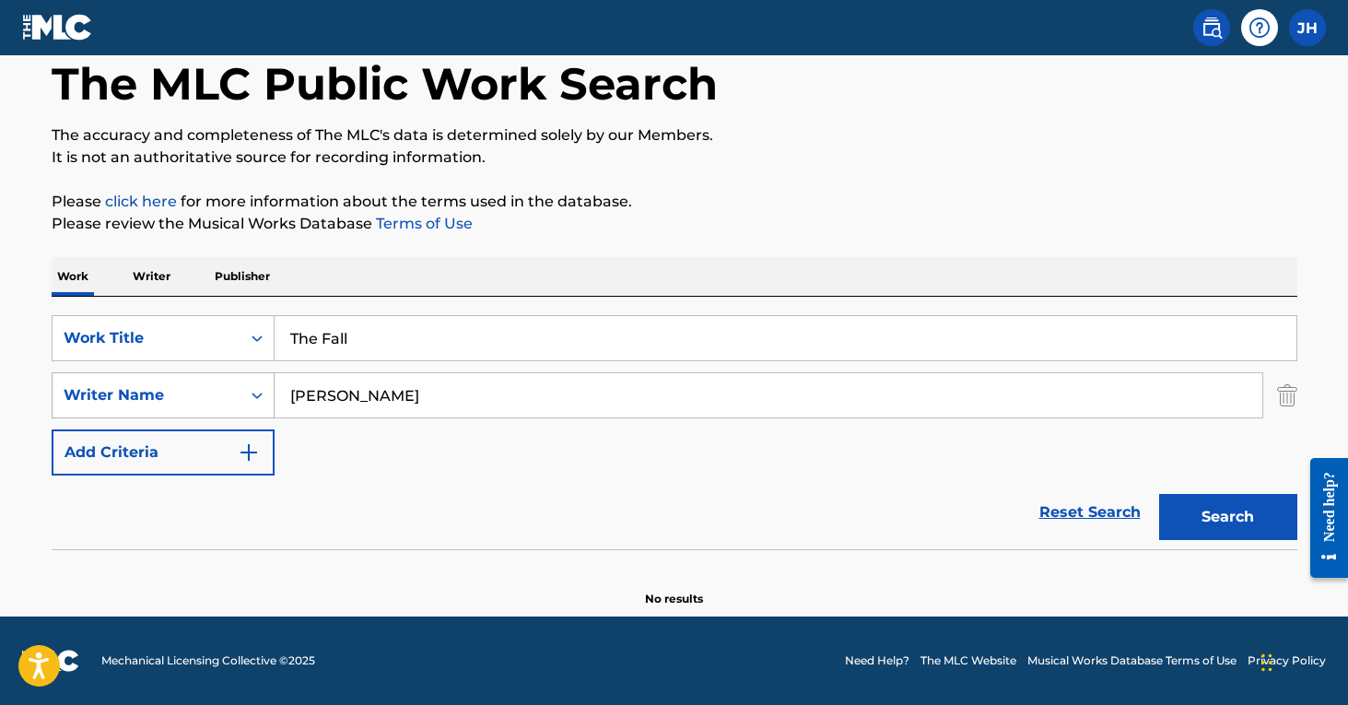
drag, startPoint x: 409, startPoint y: 396, endPoint x: 215, endPoint y: 378, distance: 195.4
click at [215, 378] on div "SearchWithCriteria39b0f7dc-6c7c-49ed-bf60-490b3036e78c Writer Name KLIEMANN" at bounding box center [675, 395] width 1246 height 46
click at [1228, 517] on button "Search" at bounding box center [1229, 517] width 138 height 46
drag, startPoint x: 368, startPoint y: 403, endPoint x: 235, endPoint y: 393, distance: 133.1
click at [235, 393] on div "SearchWithCriteria39b0f7dc-6c7c-49ed-bf60-490b3036e78c Writer Name Benjamin ser…" at bounding box center [675, 395] width 1246 height 46
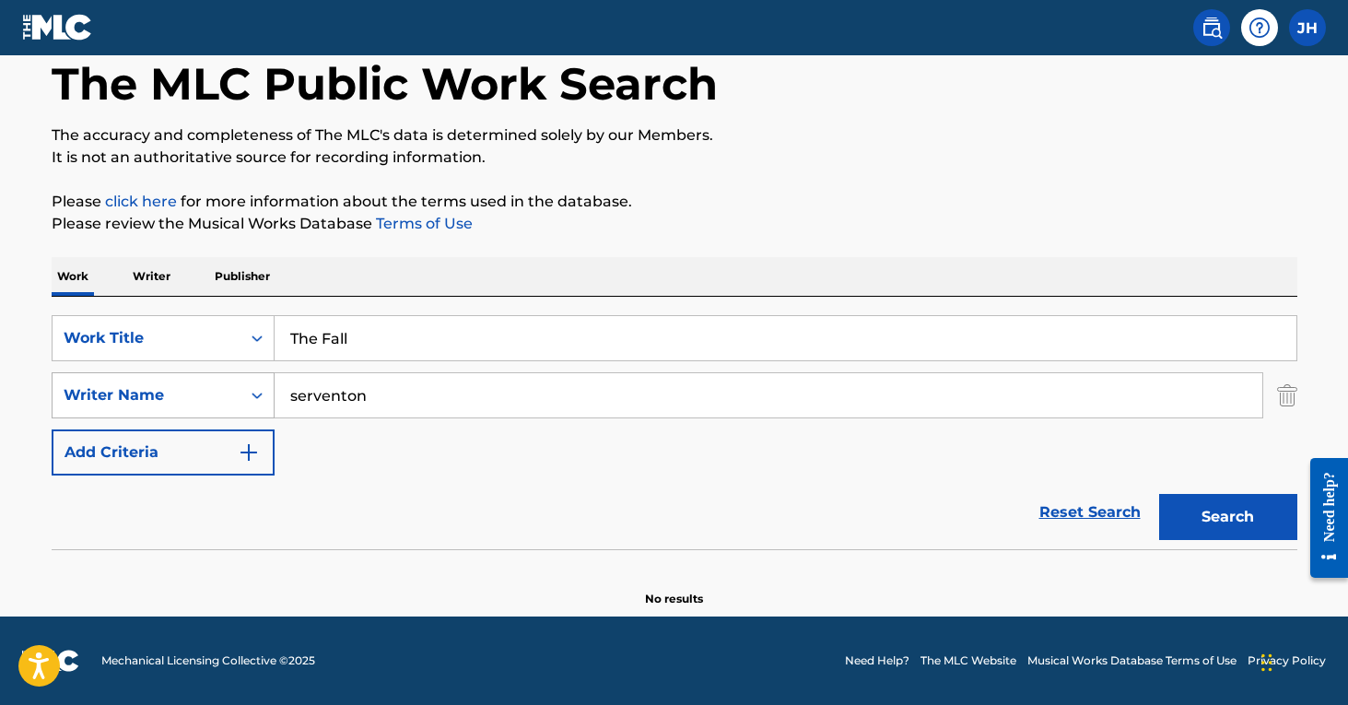
click at [1228, 517] on button "Search" at bounding box center [1229, 517] width 138 height 46
drag, startPoint x: 395, startPoint y: 402, endPoint x: 239, endPoint y: 388, distance: 157.3
click at [239, 388] on div "SearchWithCriteria39b0f7dc-6c7c-49ed-bf60-490b3036e78c Writer Name serventon" at bounding box center [675, 395] width 1246 height 46
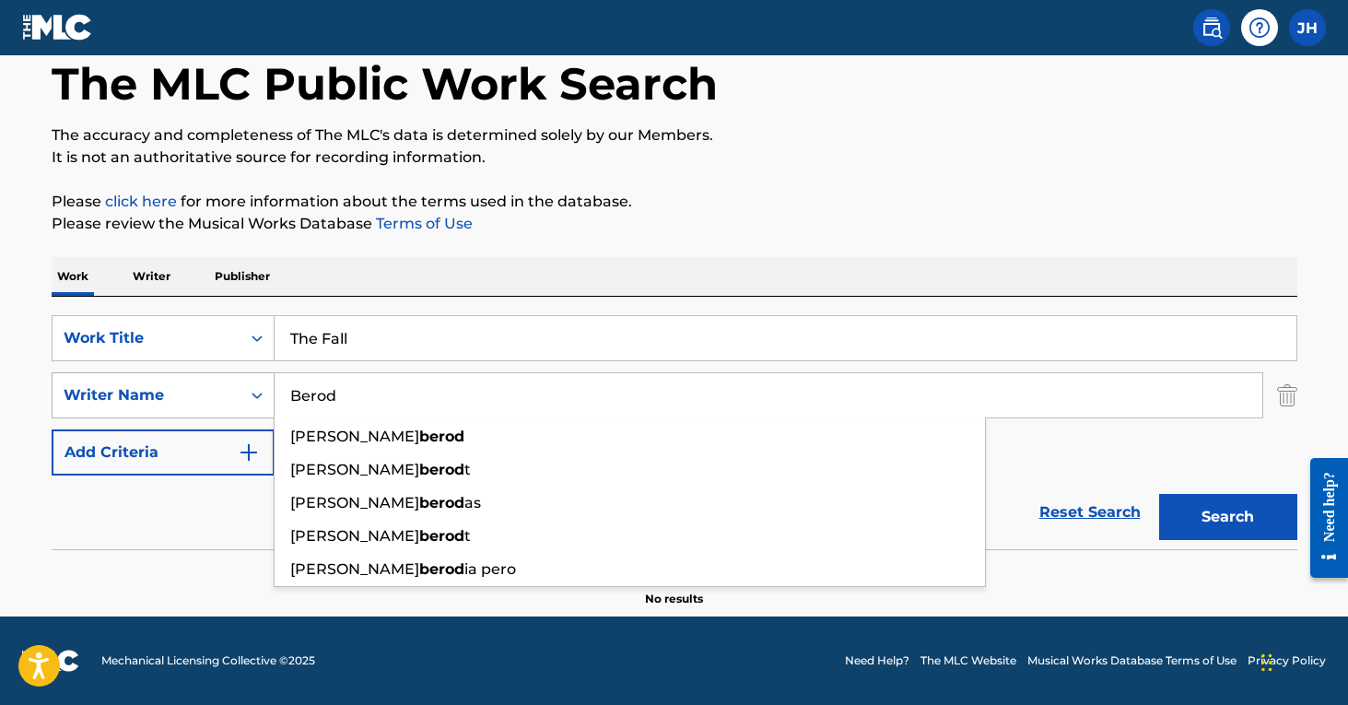
click at [1228, 517] on button "Search" at bounding box center [1229, 517] width 138 height 46
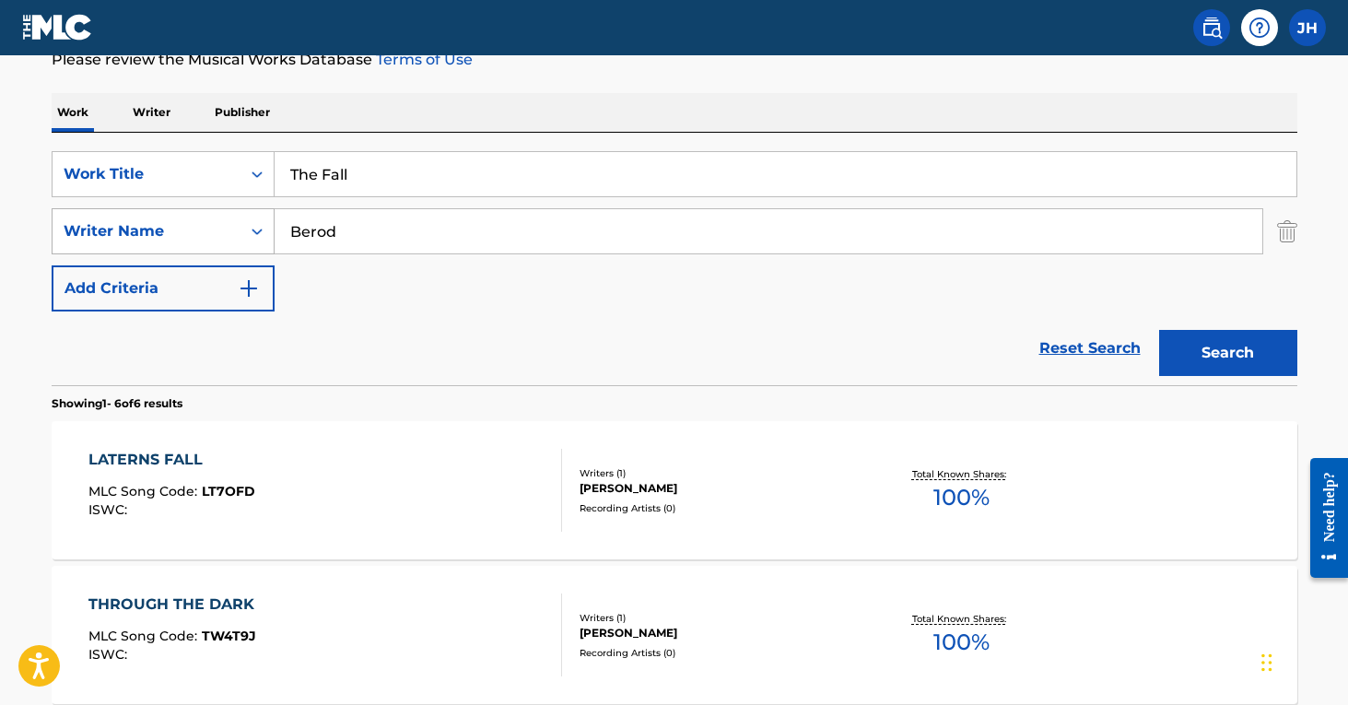
scroll to position [267, 0]
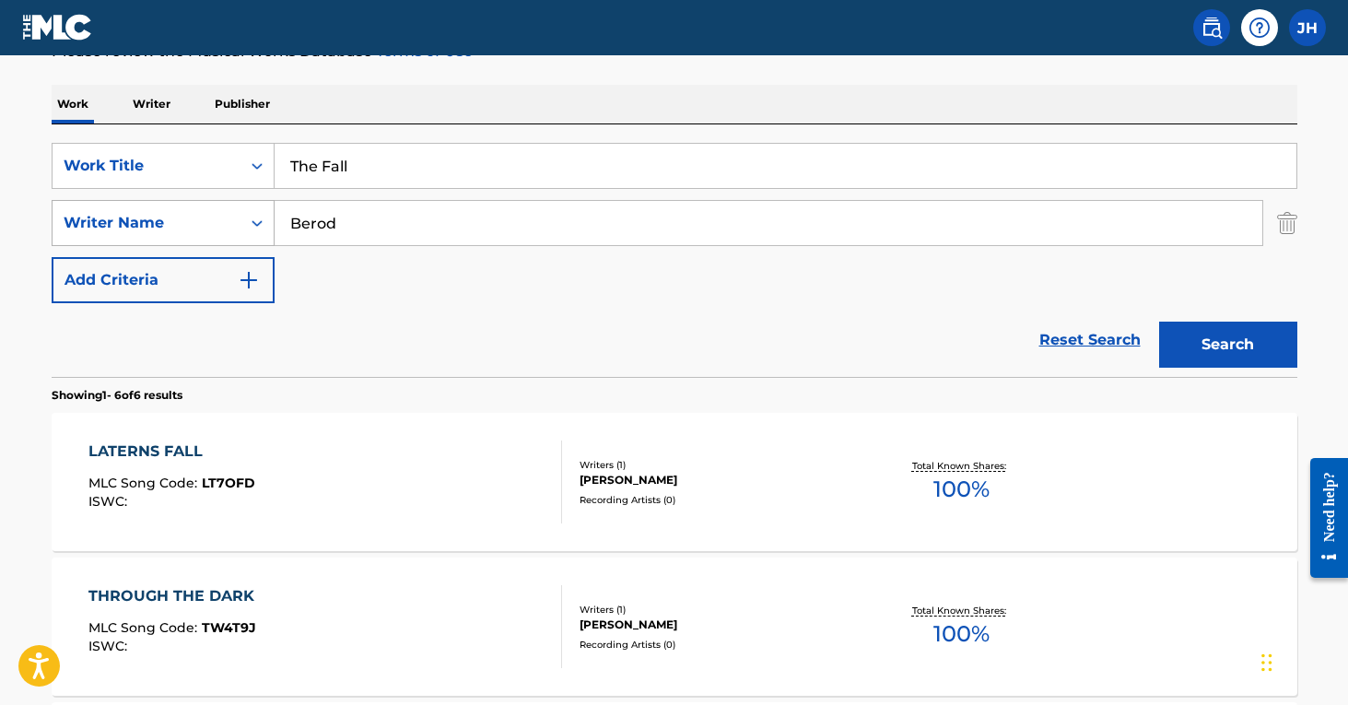
drag, startPoint x: 357, startPoint y: 222, endPoint x: 270, endPoint y: 209, distance: 87.6
click at [267, 209] on div "SearchWithCriteria39b0f7dc-6c7c-49ed-bf60-490b3036e78c Writer Name Berod" at bounding box center [675, 223] width 1246 height 46
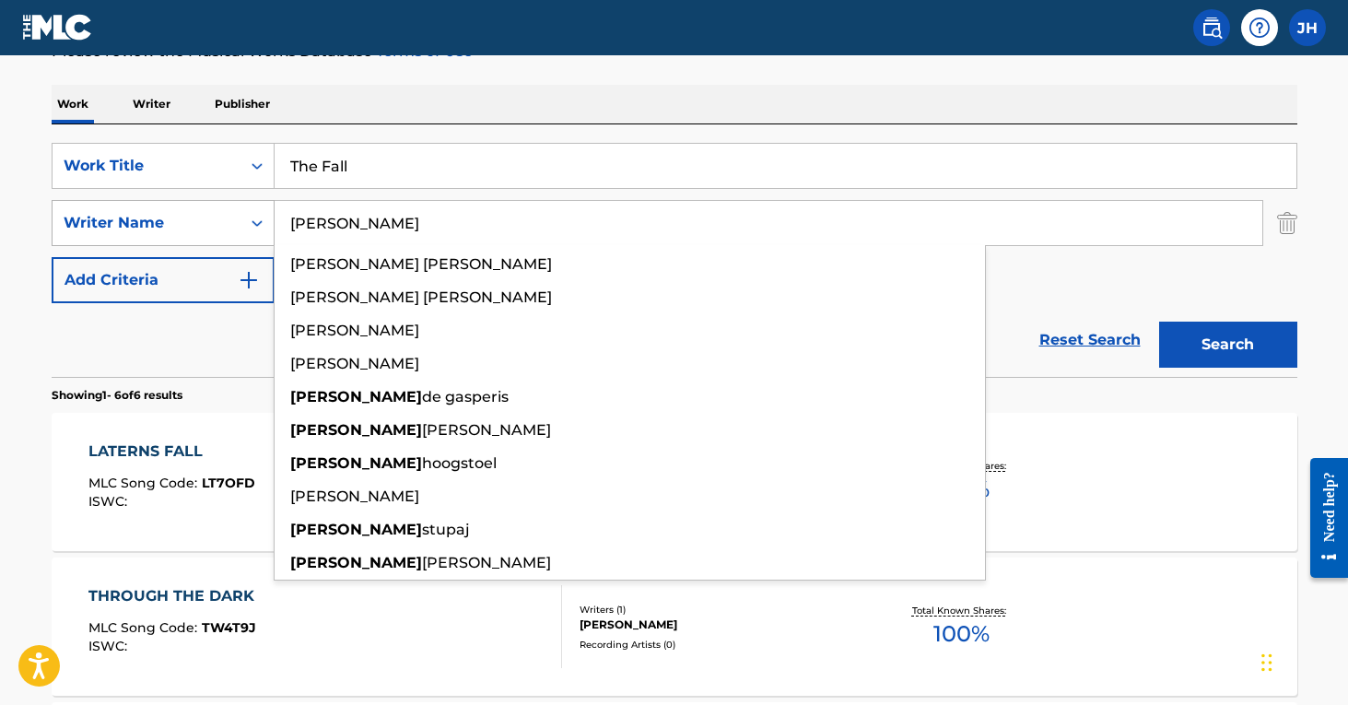
type input "Laurent"
click at [1228, 345] on button "Search" at bounding box center [1229, 345] width 138 height 46
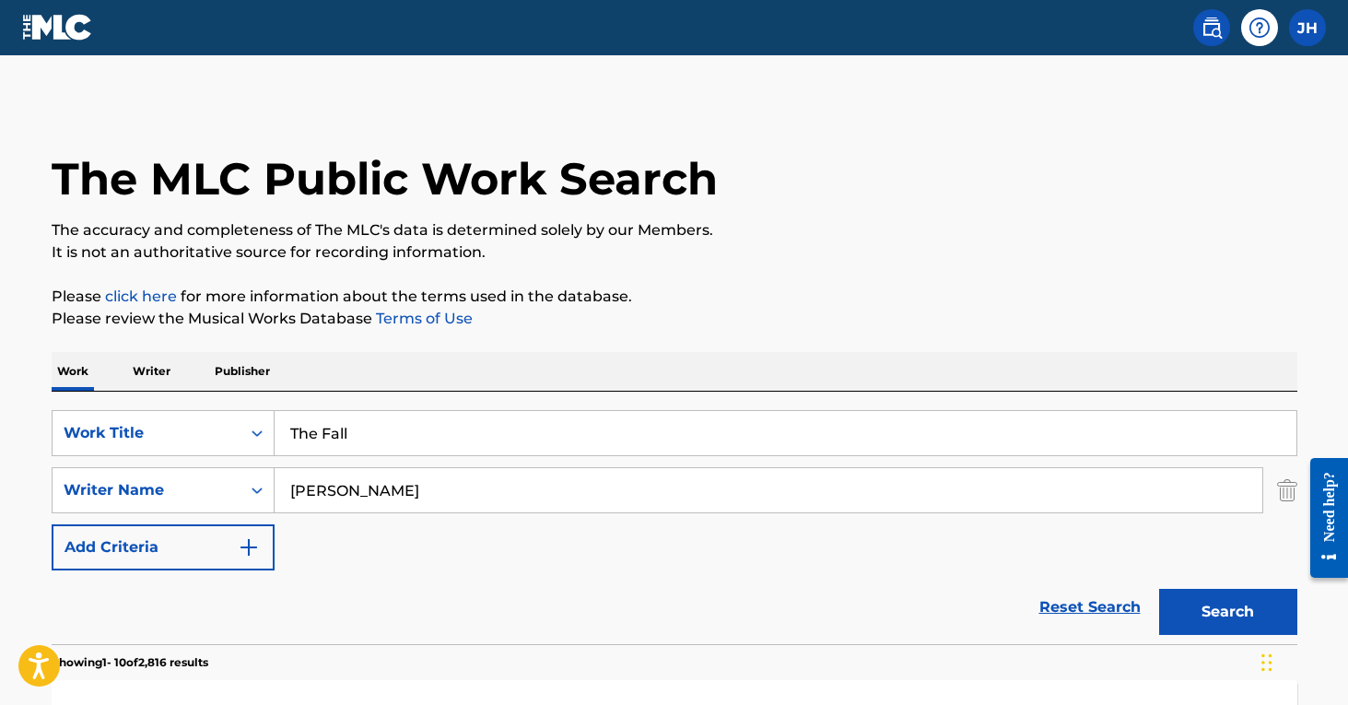
scroll to position [0, 0]
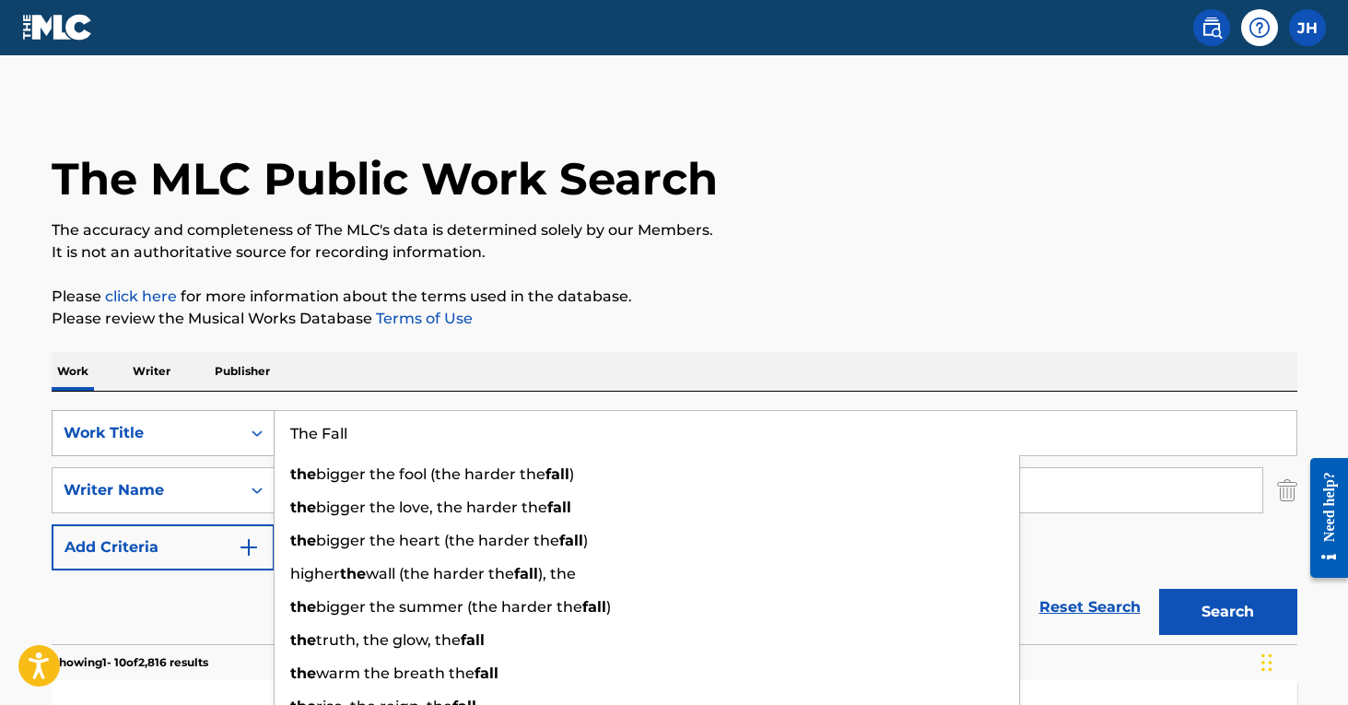
drag, startPoint x: 399, startPoint y: 439, endPoint x: 256, endPoint y: 410, distance: 145.7
click at [256, 410] on div "SearchWithCriteriaafbd6f92-38e0-4a3f-98ed-eff92b822d24 Work Title The Fall the …" at bounding box center [675, 433] width 1246 height 46
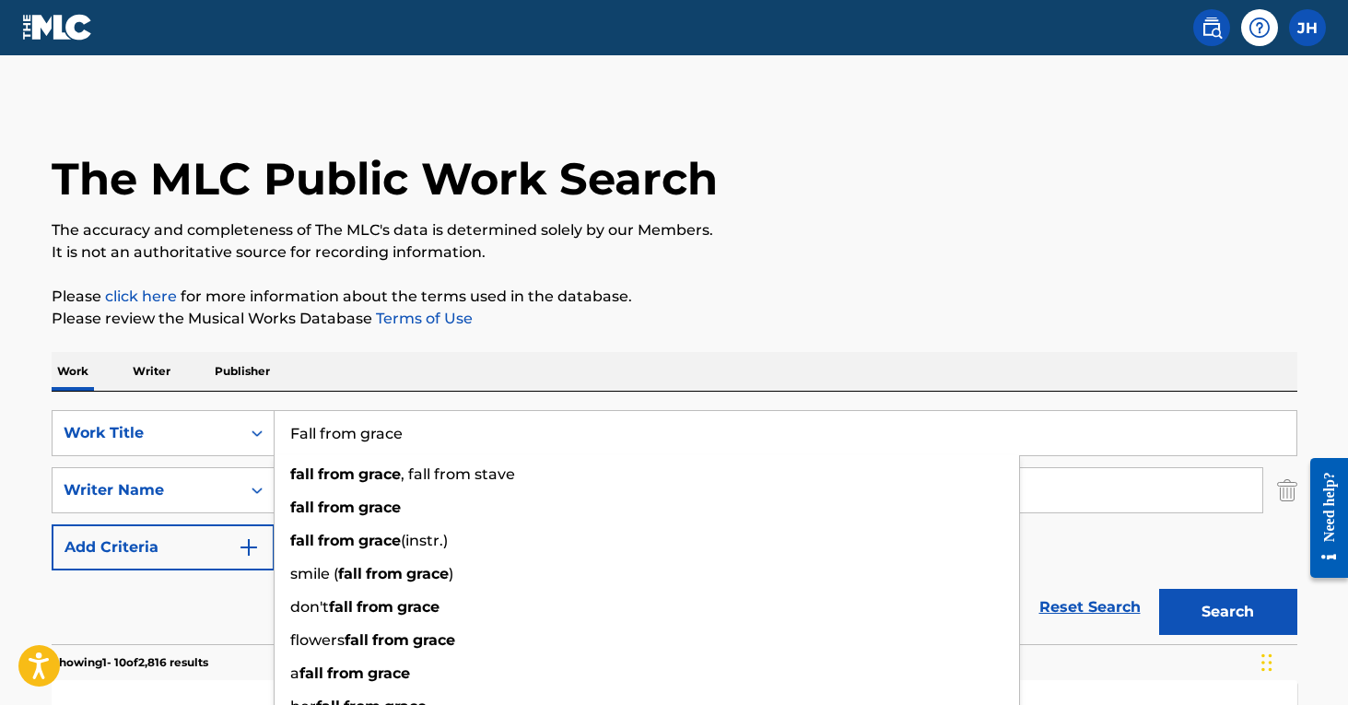
type input "Fall from grace"
click at [1077, 485] on input "Laurent" at bounding box center [769, 490] width 988 height 44
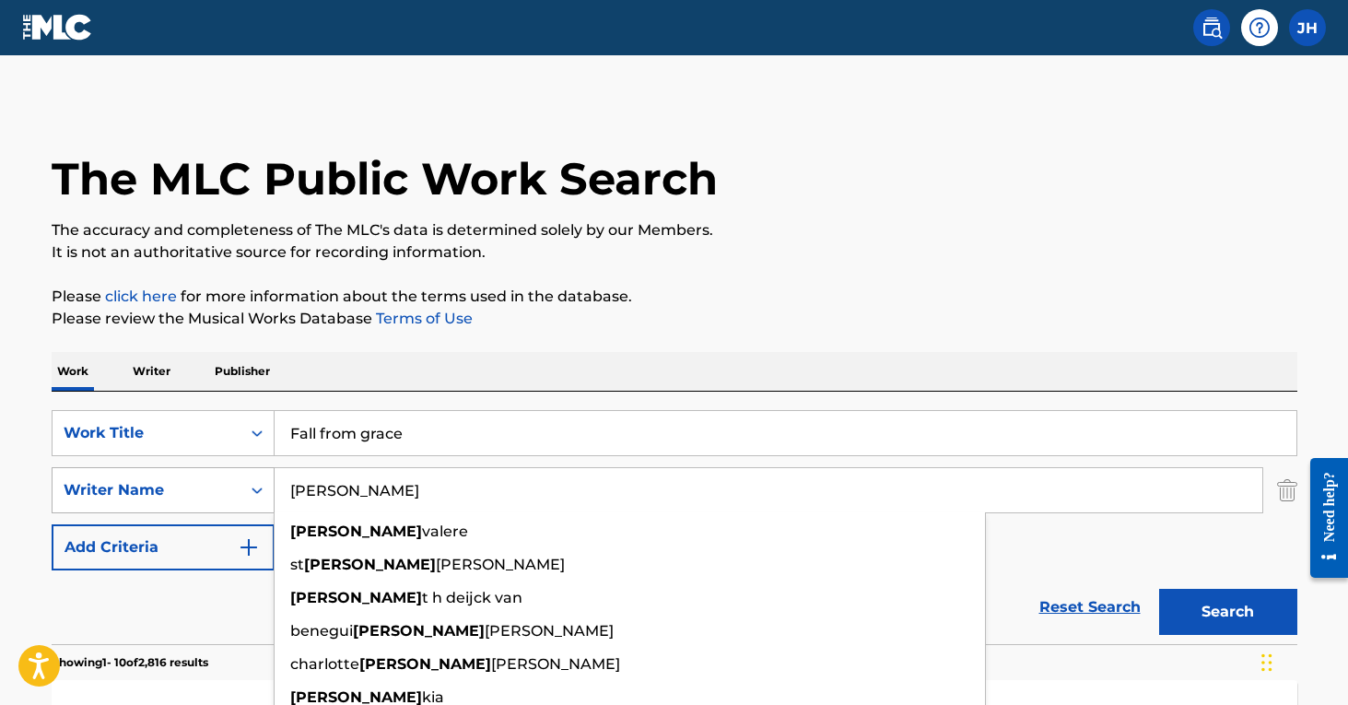
drag, startPoint x: 365, startPoint y: 493, endPoint x: 250, endPoint y: 474, distance: 116.8
click at [250, 474] on div "SearchWithCriteria39b0f7dc-6c7c-49ed-bf60-490b3036e78c Writer Name Laurent laur…" at bounding box center [675, 490] width 1246 height 46
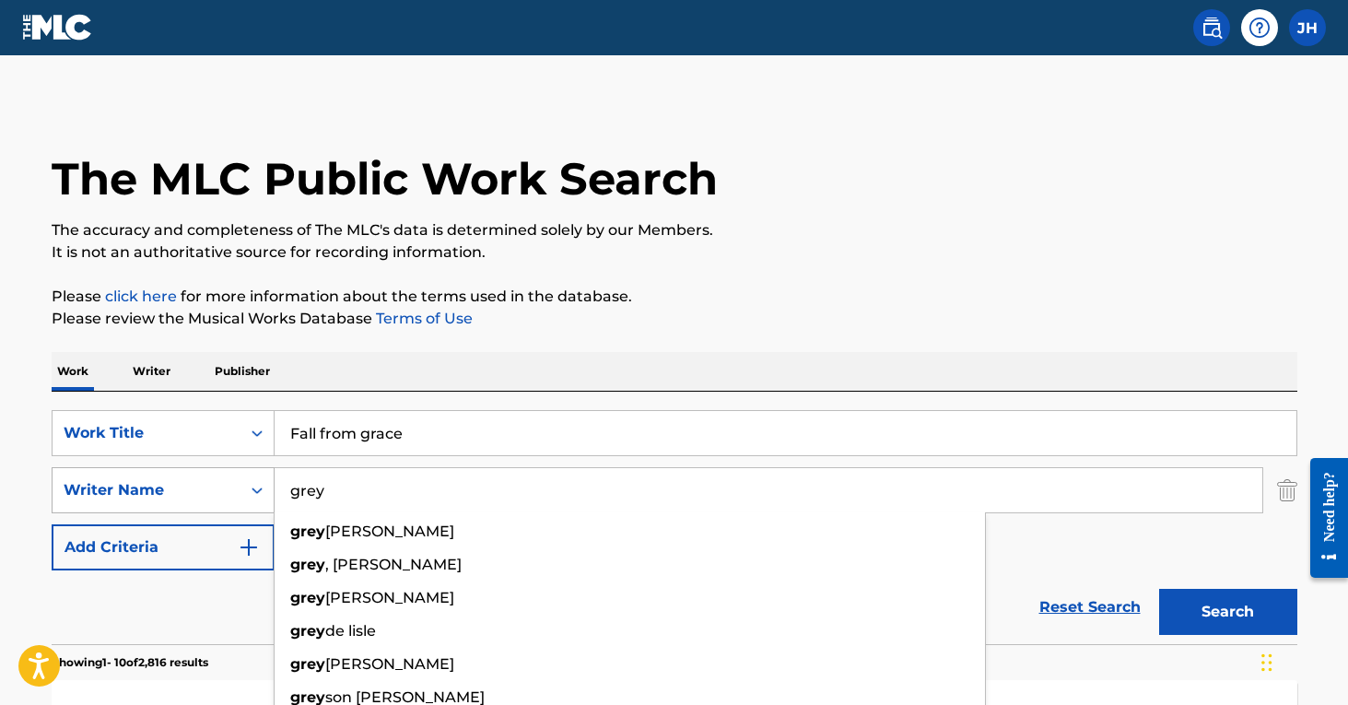
click at [1228, 612] on button "Search" at bounding box center [1229, 612] width 138 height 46
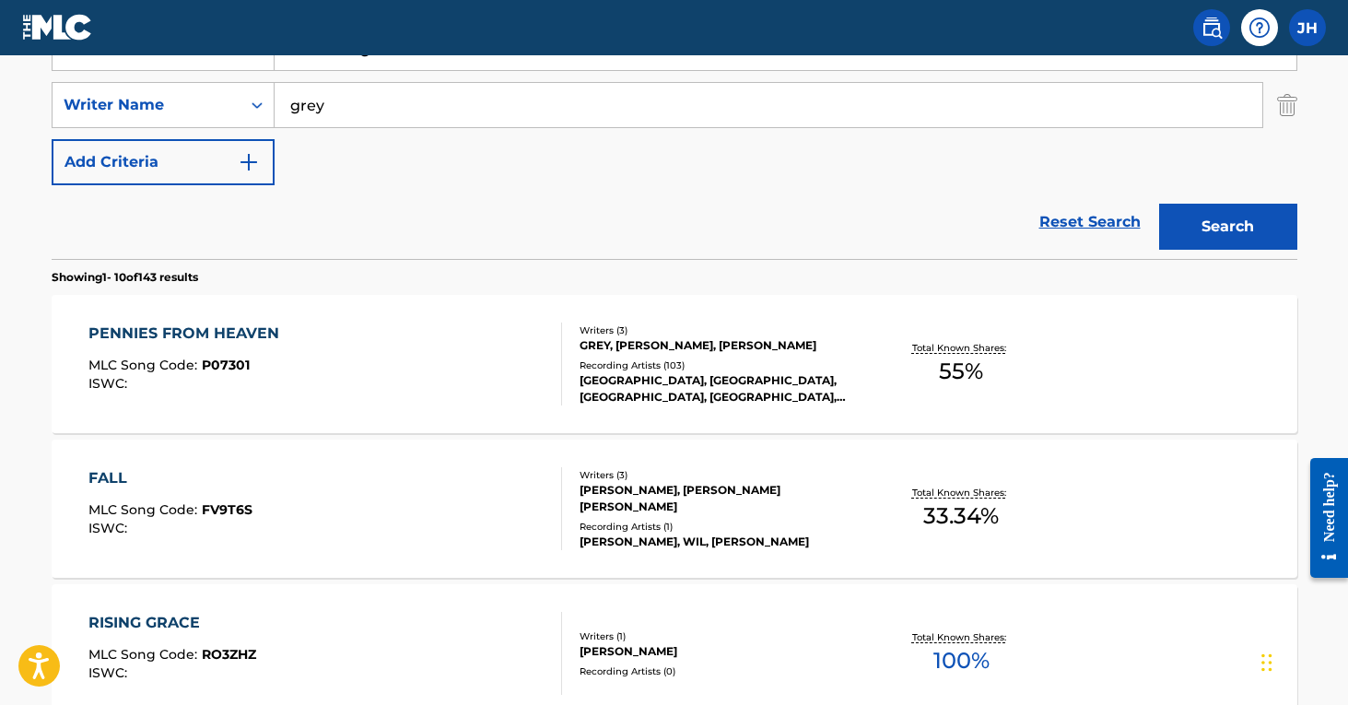
scroll to position [379, 0]
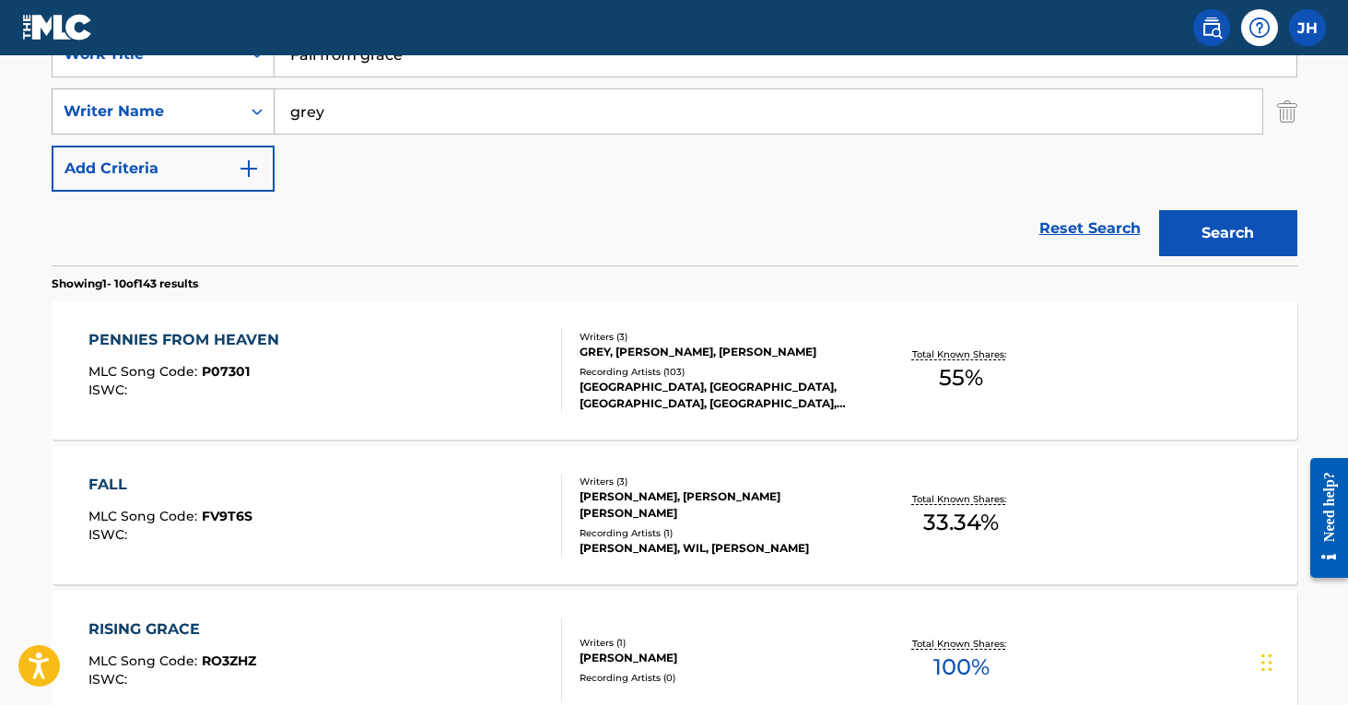
drag, startPoint x: 370, startPoint y: 109, endPoint x: 238, endPoint y: 97, distance: 132.3
click at [238, 97] on div "SearchWithCriteria39b0f7dc-6c7c-49ed-bf60-490b3036e78c Writer Name grey" at bounding box center [675, 111] width 1246 height 46
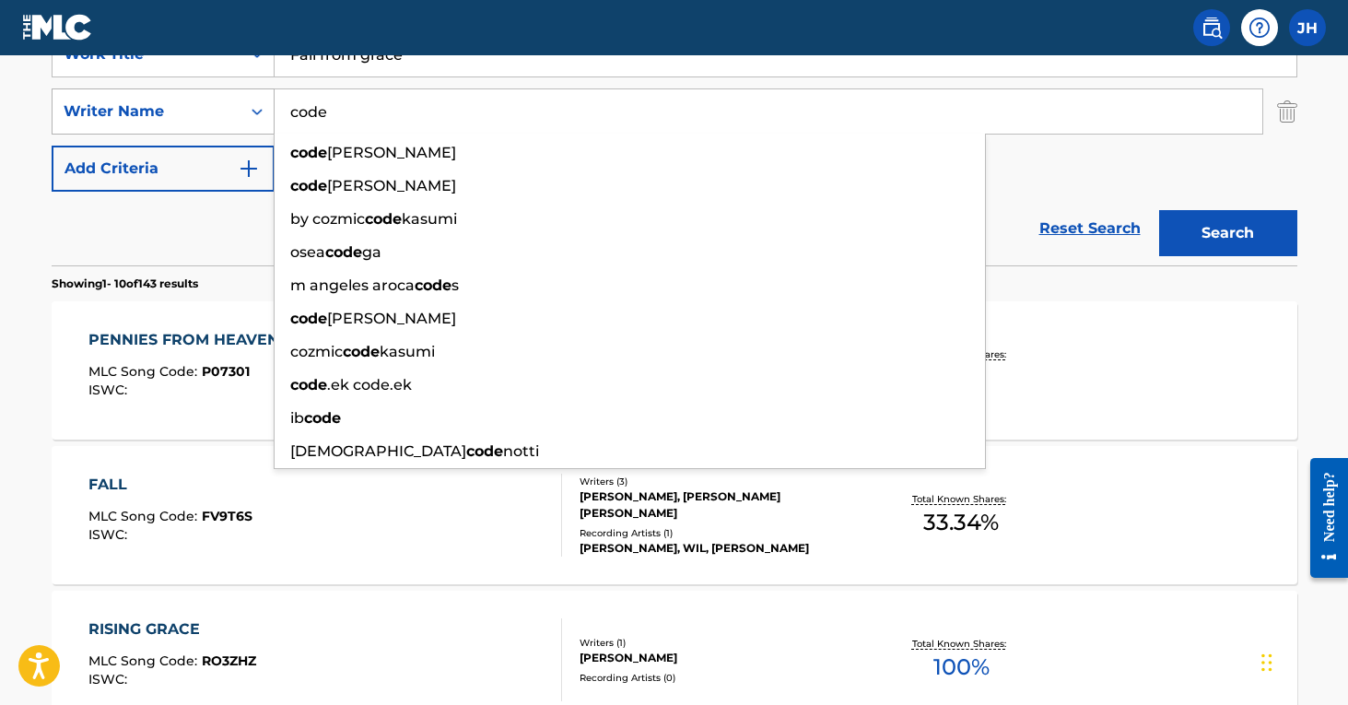
type input "code"
click at [1228, 233] on button "Search" at bounding box center [1229, 233] width 138 height 46
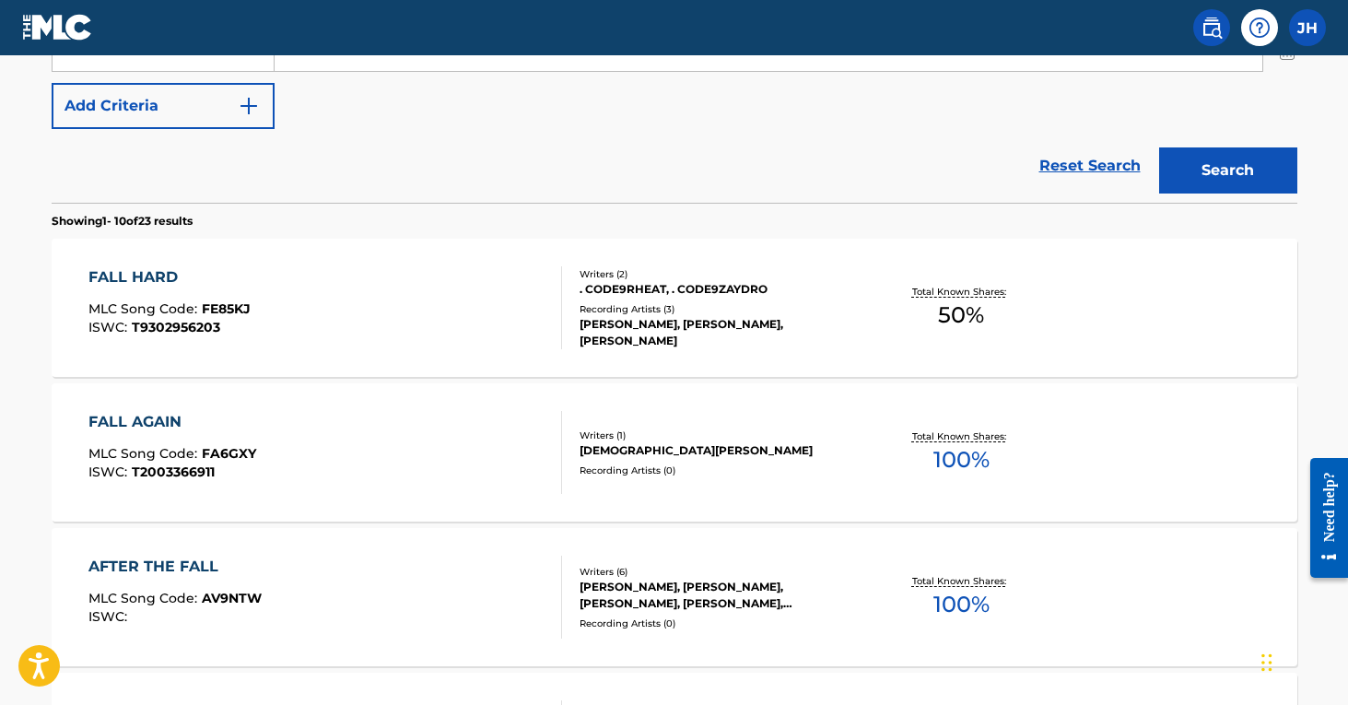
scroll to position [443, 0]
